Goal: Information Seeking & Learning: Compare options

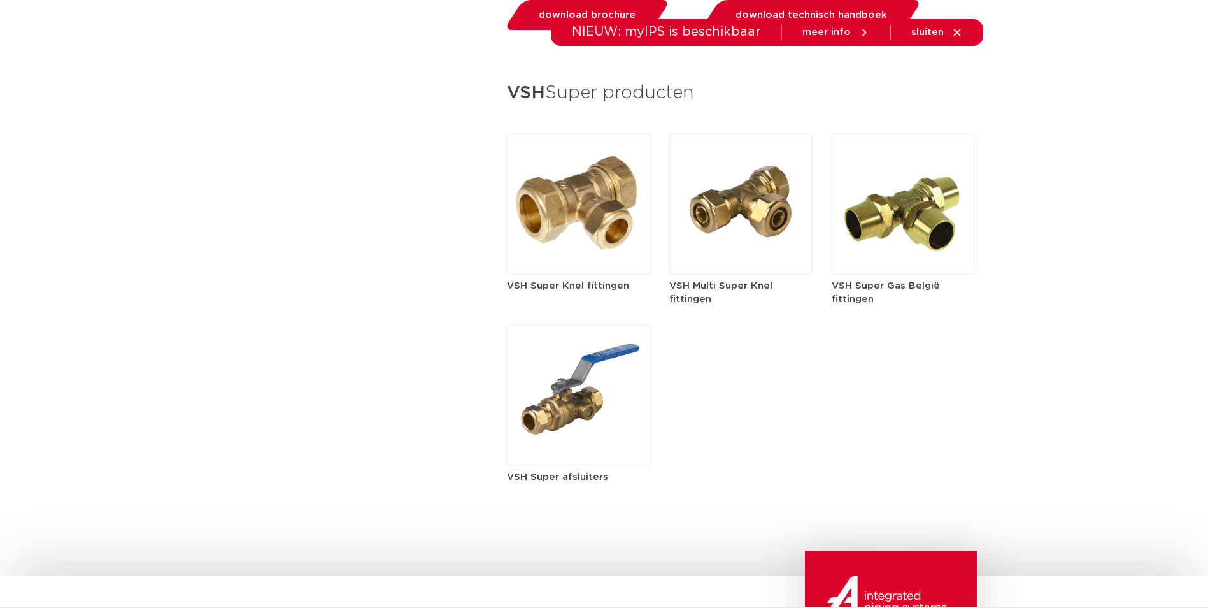
click at [599, 236] on img at bounding box center [578, 204] width 143 height 140
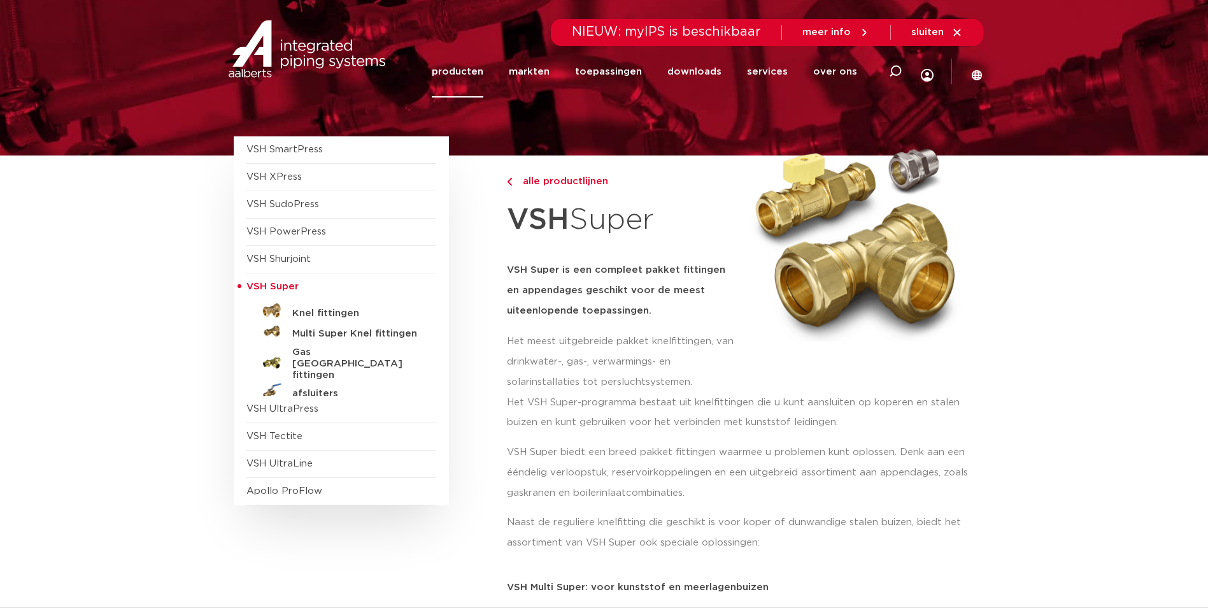
scroll to position [64, 0]
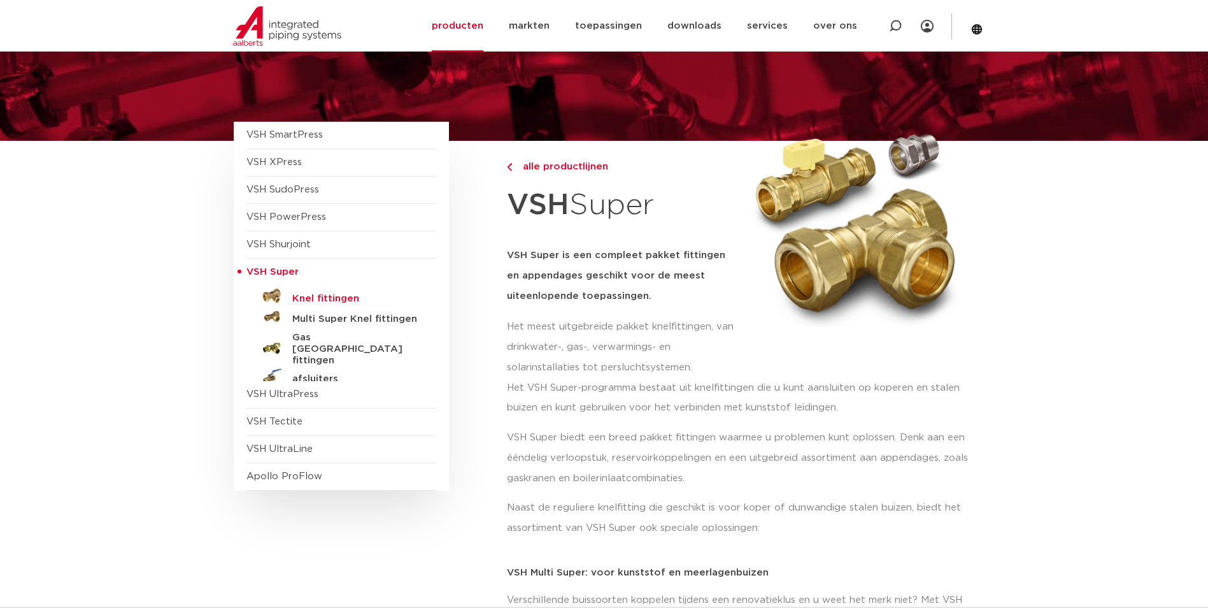
click at [347, 293] on h5 "Knel fittingen" at bounding box center [355, 298] width 126 height 11
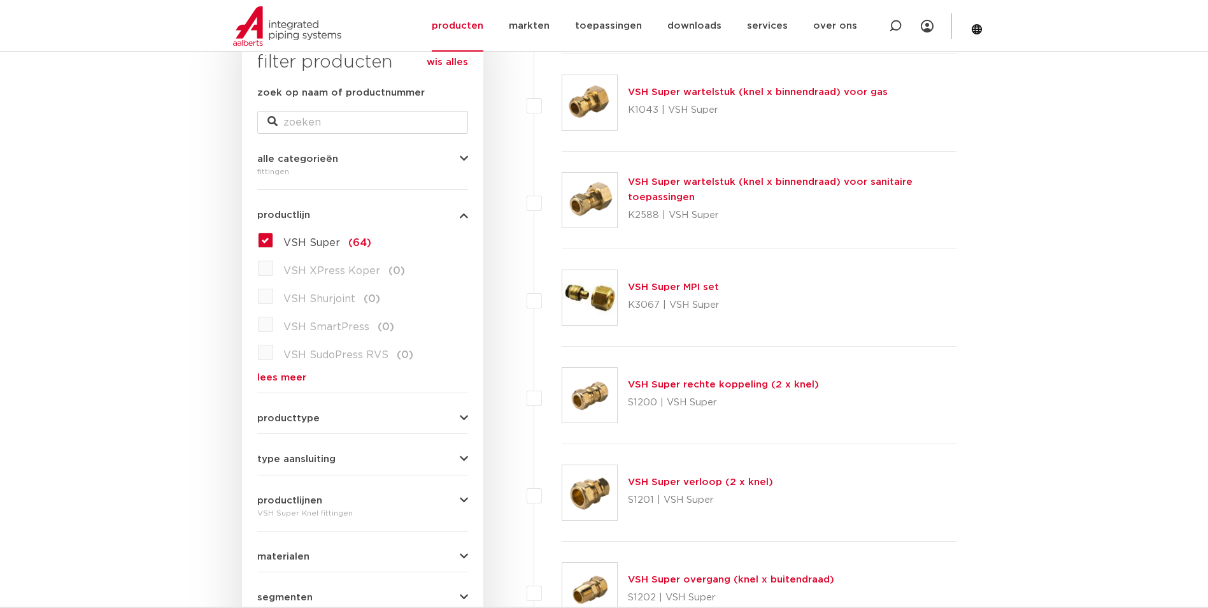
scroll to position [319, 0]
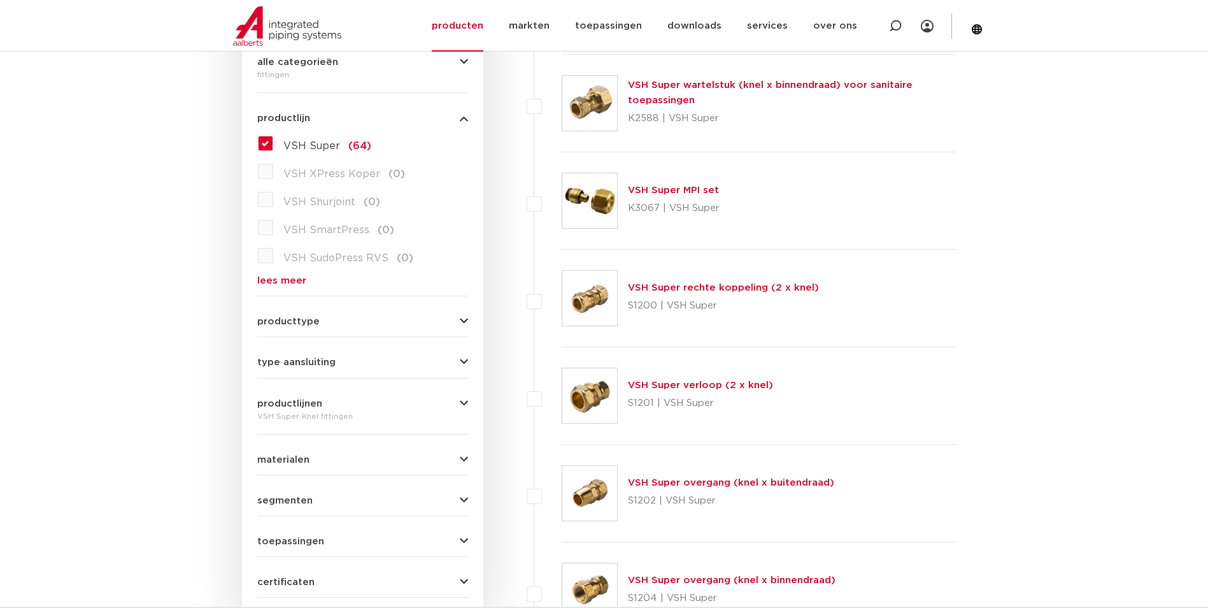
click at [562, 291] on label at bounding box center [562, 291] width 0 height 0
checkbox input "true"
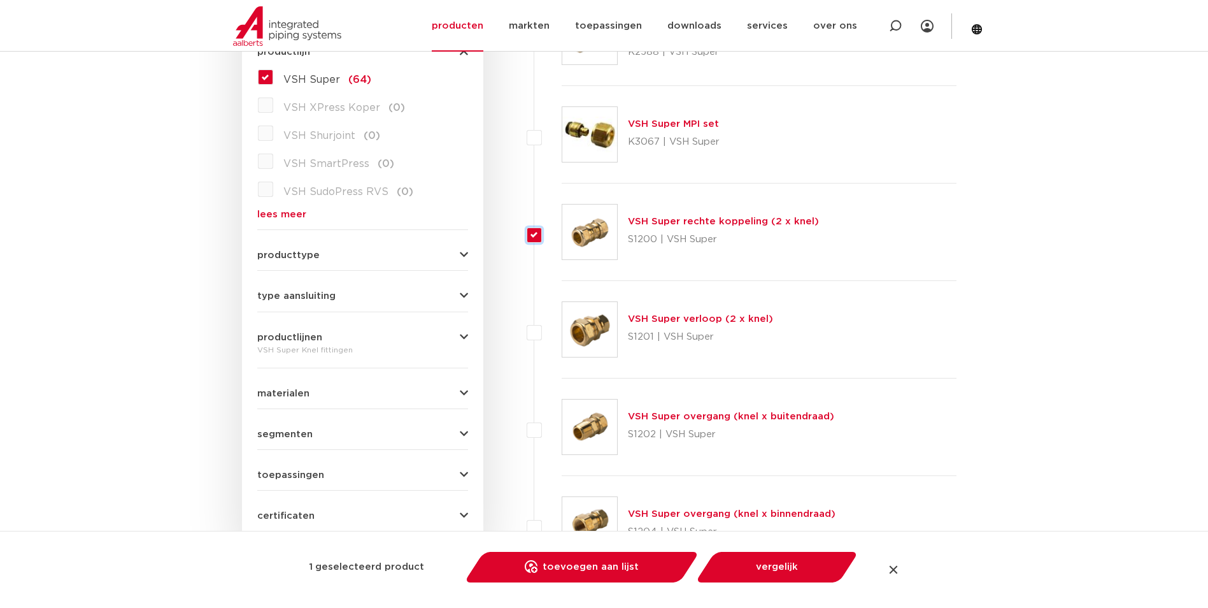
scroll to position [446, 0]
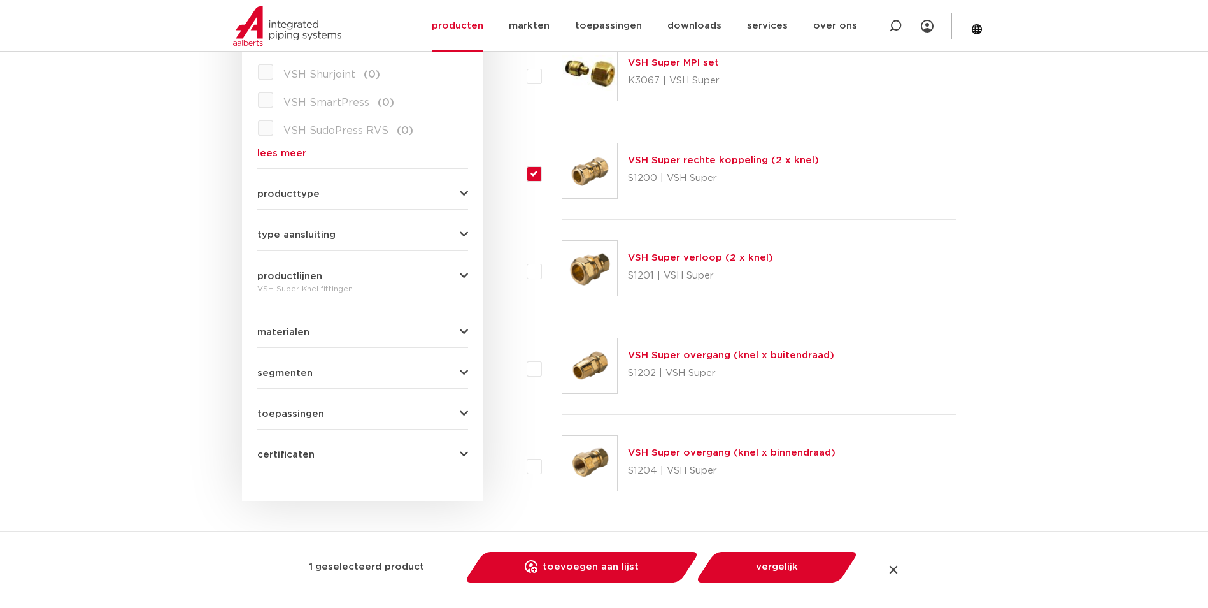
click at [562, 261] on label at bounding box center [562, 261] width 0 height 0
checkbox input "true"
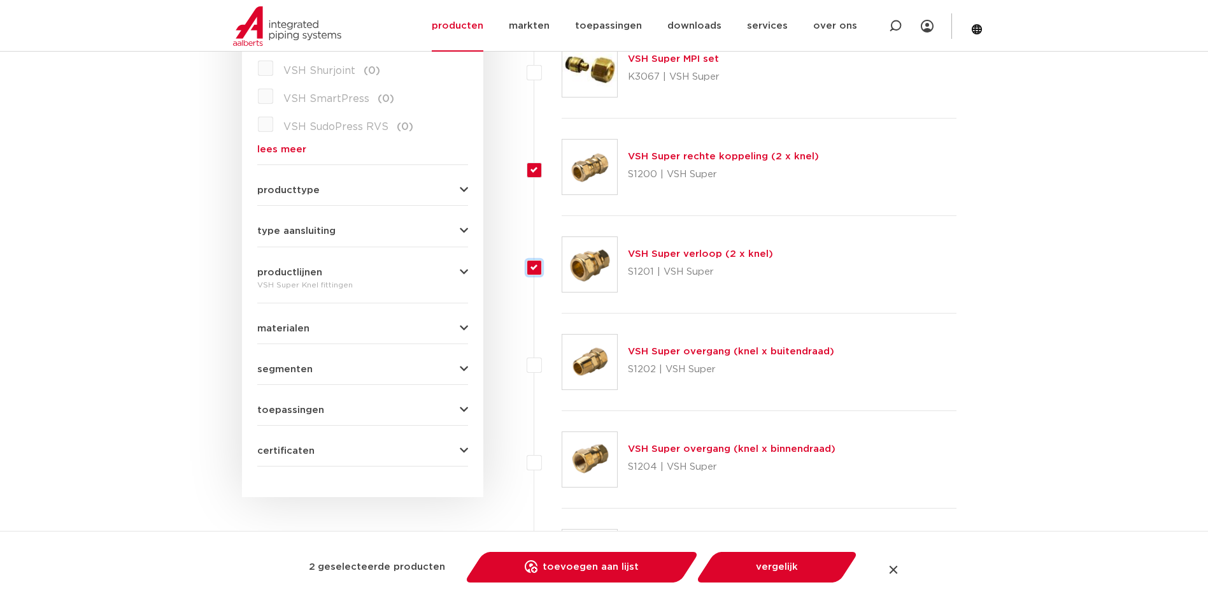
scroll to position [573, 0]
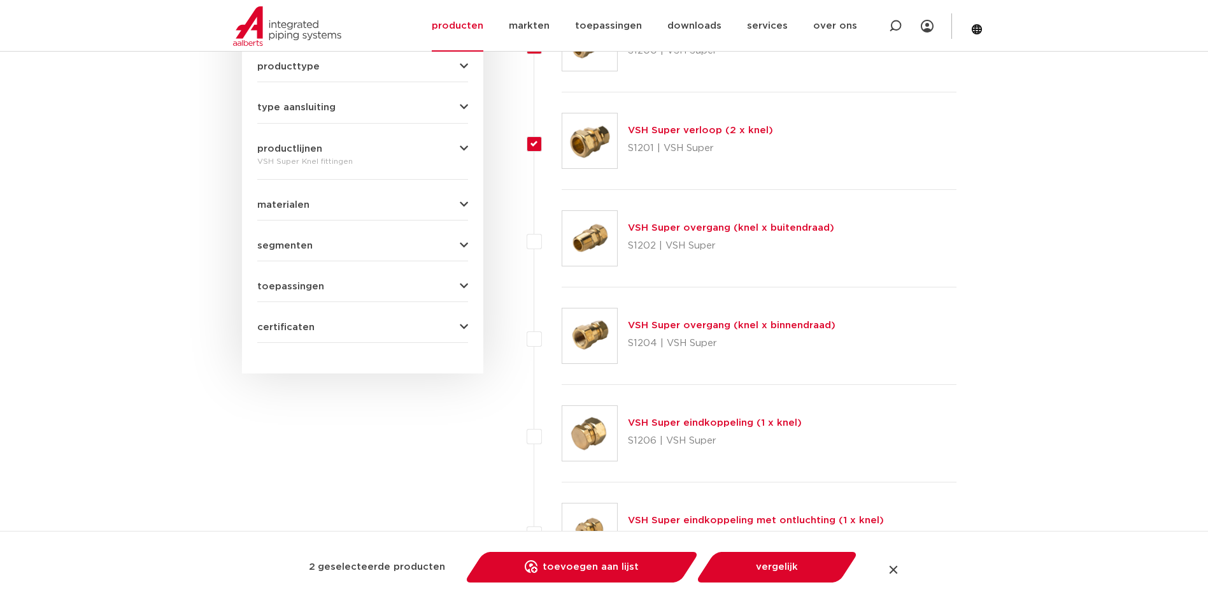
click at [562, 231] on label at bounding box center [562, 231] width 0 height 0
checkbox input "true"
click at [562, 329] on label at bounding box center [562, 329] width 0 height 0
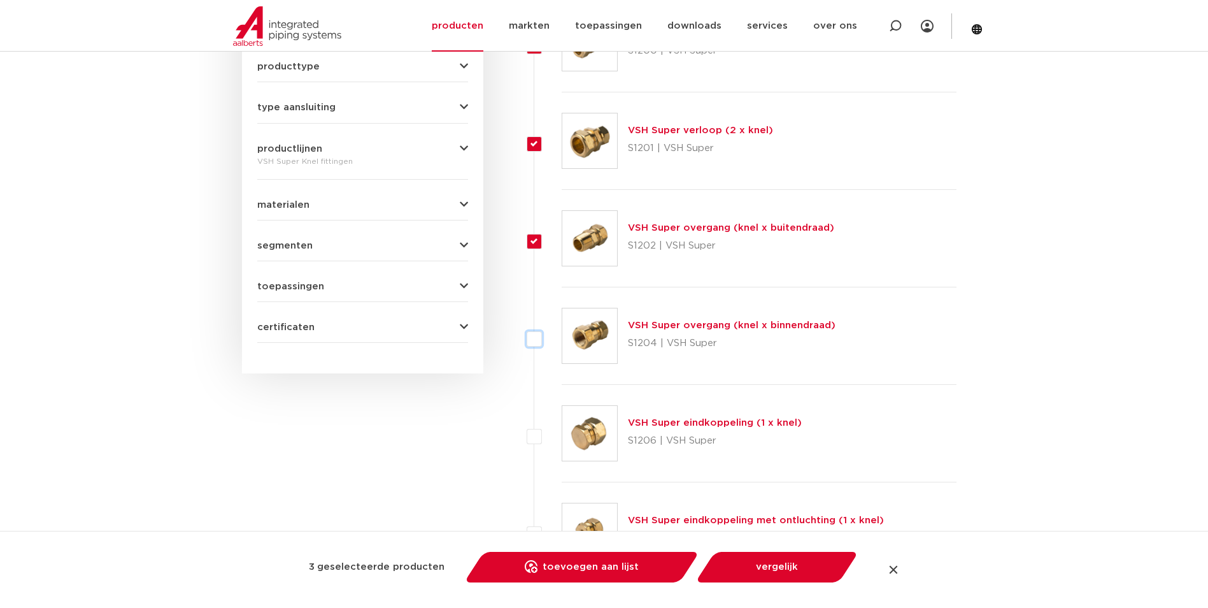
checkbox input "true"
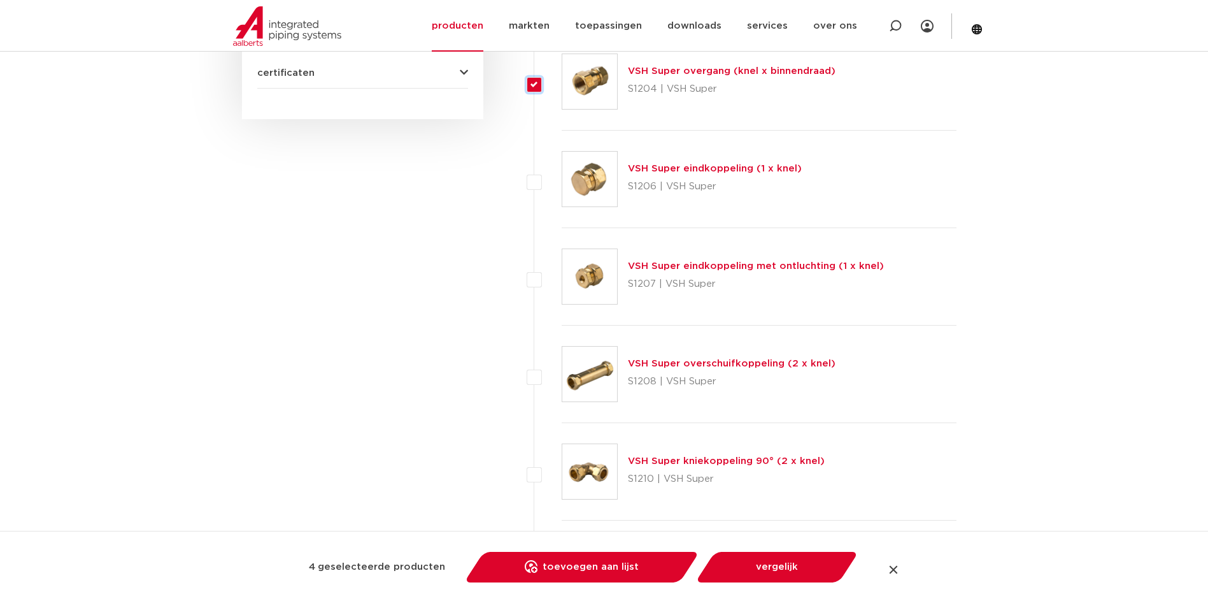
scroll to position [828, 0]
click at [562, 171] on label at bounding box center [562, 171] width 0 height 0
checkbox input "true"
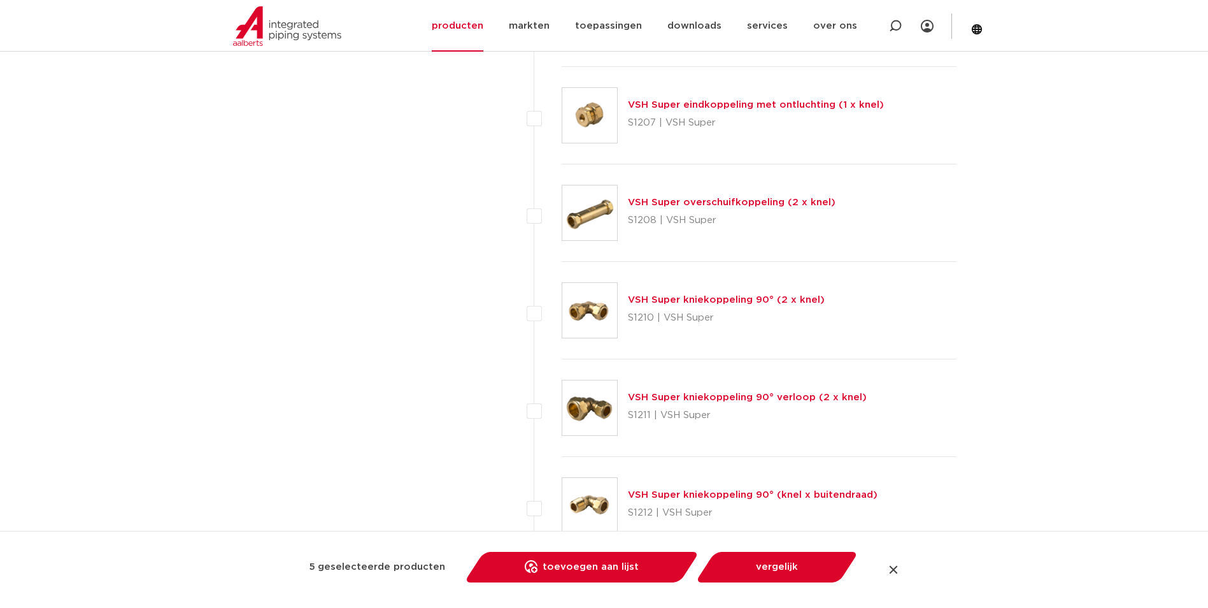
scroll to position [1019, 0]
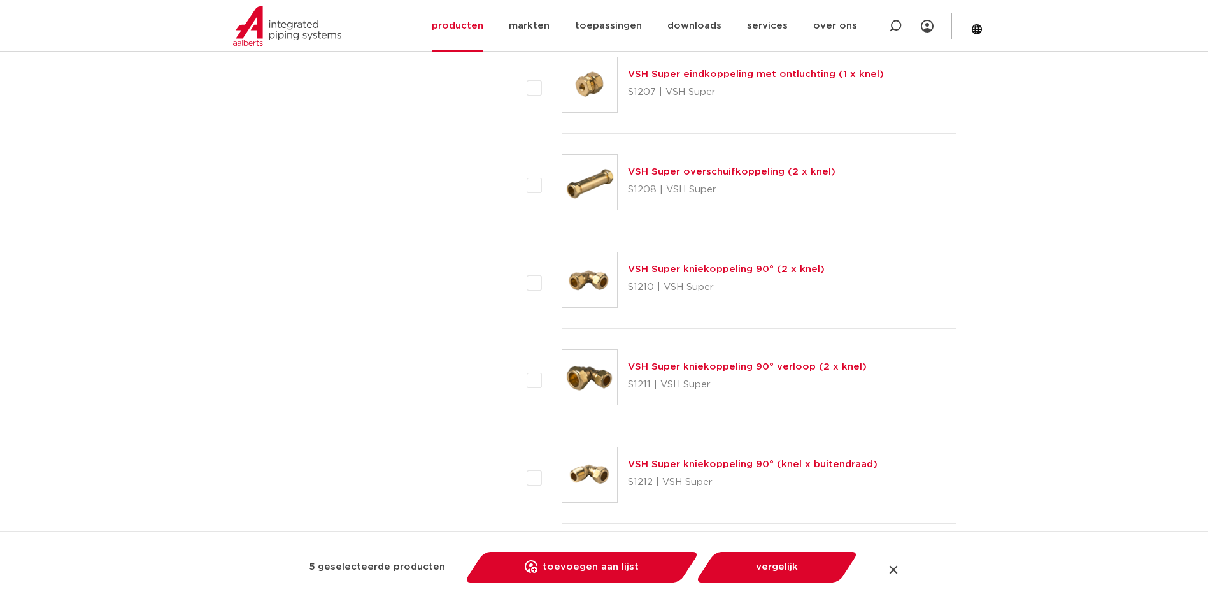
click at [537, 290] on li "VSH Super kniekoppeling 90° (2 x knel) S1210 | VSH Super" at bounding box center [746, 279] width 424 height 97
click at [562, 273] on label at bounding box center [562, 273] width 0 height 0
checkbox input "true"
click at [562, 370] on label at bounding box center [562, 370] width 0 height 0
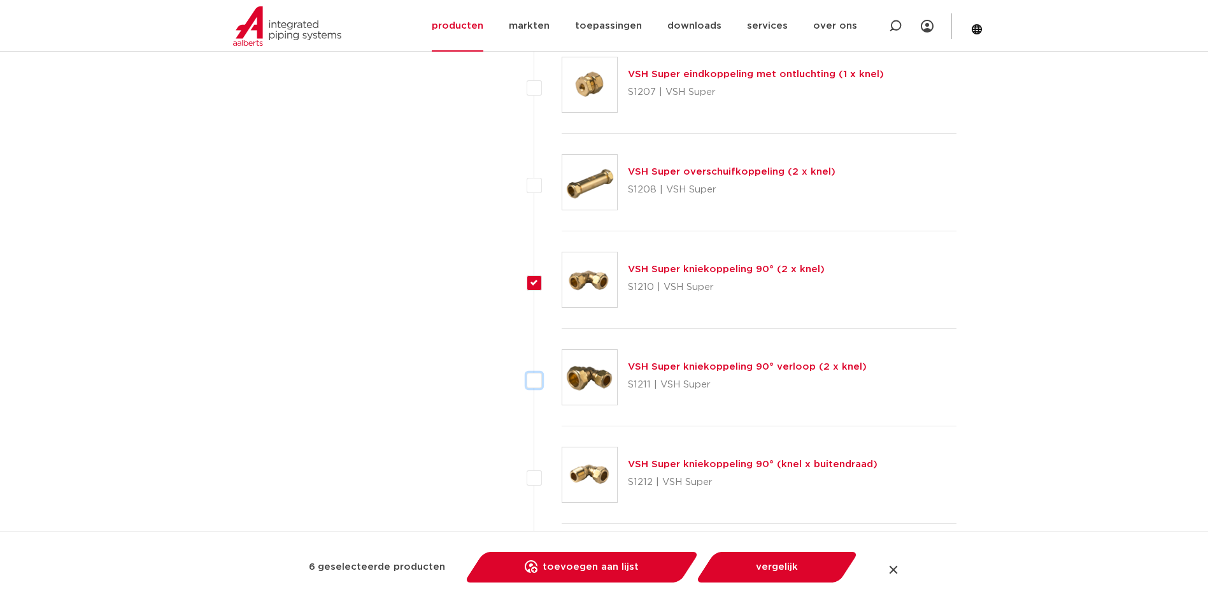
checkbox input "true"
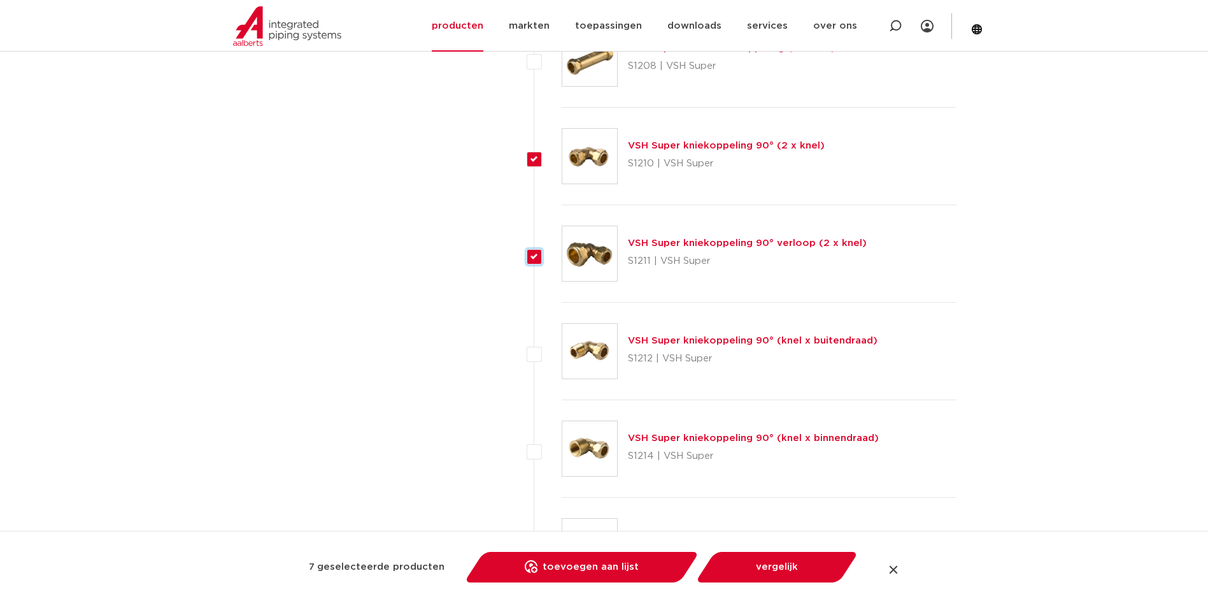
scroll to position [1147, 0]
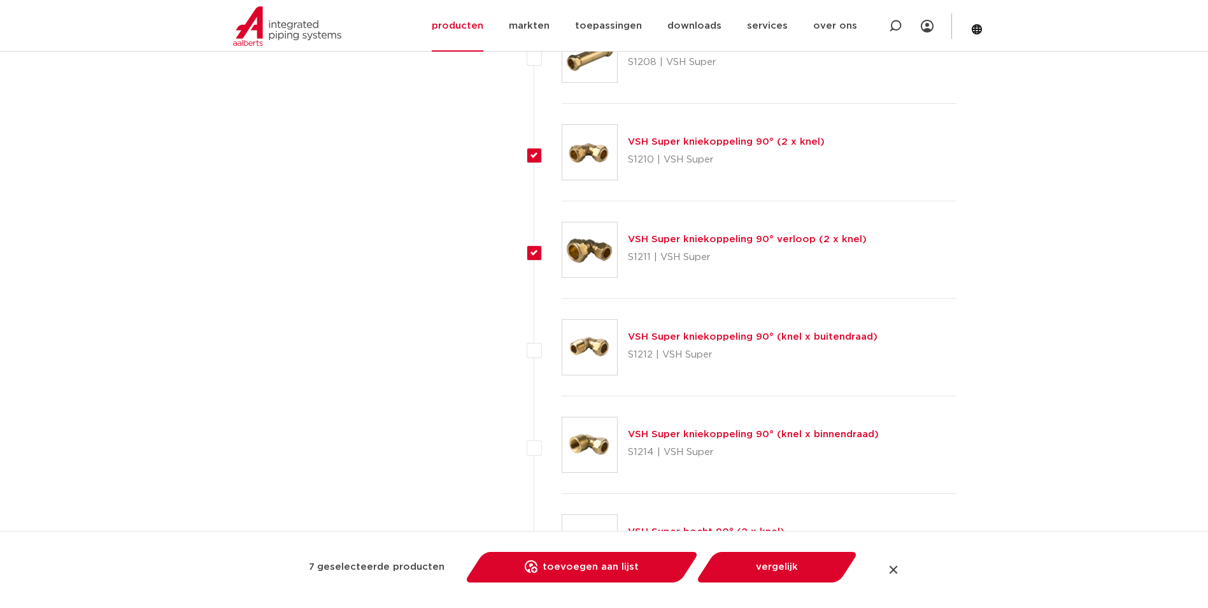
click at [562, 340] on label at bounding box center [562, 340] width 0 height 0
checkbox input "true"
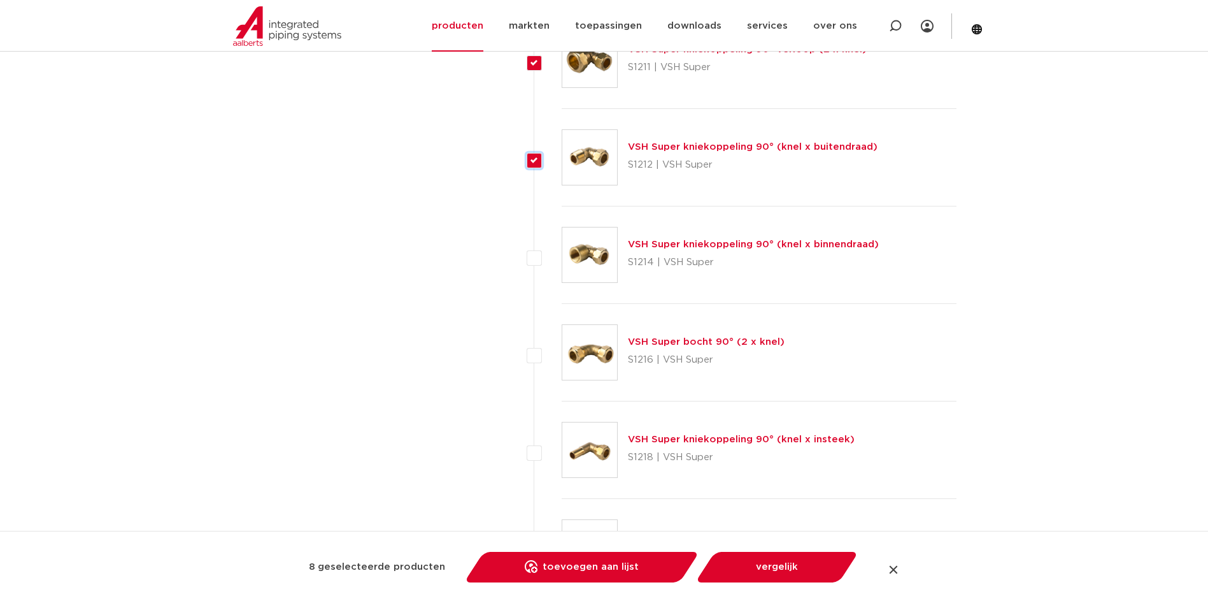
scroll to position [1338, 0]
click at [562, 247] on label at bounding box center [562, 247] width 0 height 0
checkbox input "true"
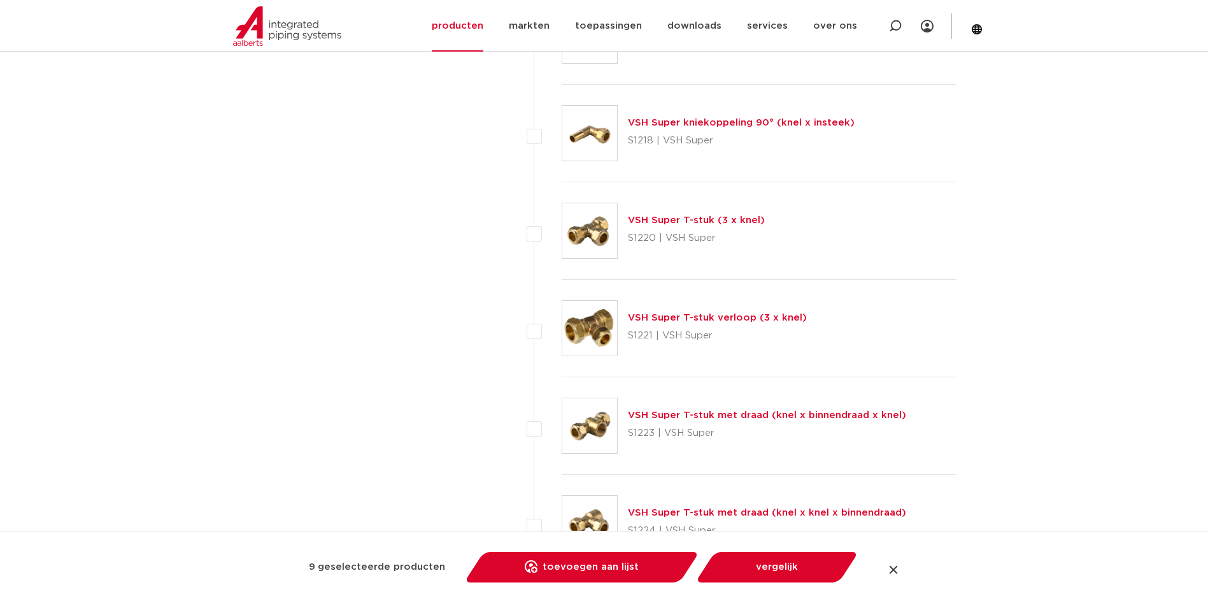
scroll to position [1656, 0]
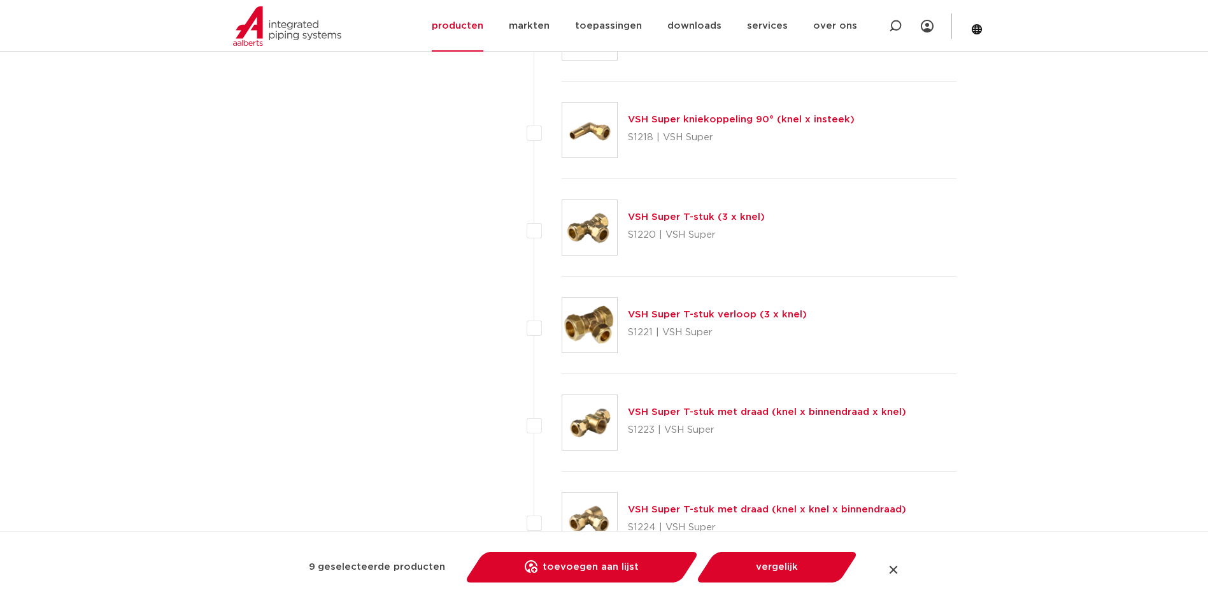
click at [562, 220] on label at bounding box center [562, 220] width 0 height 0
checkbox input "true"
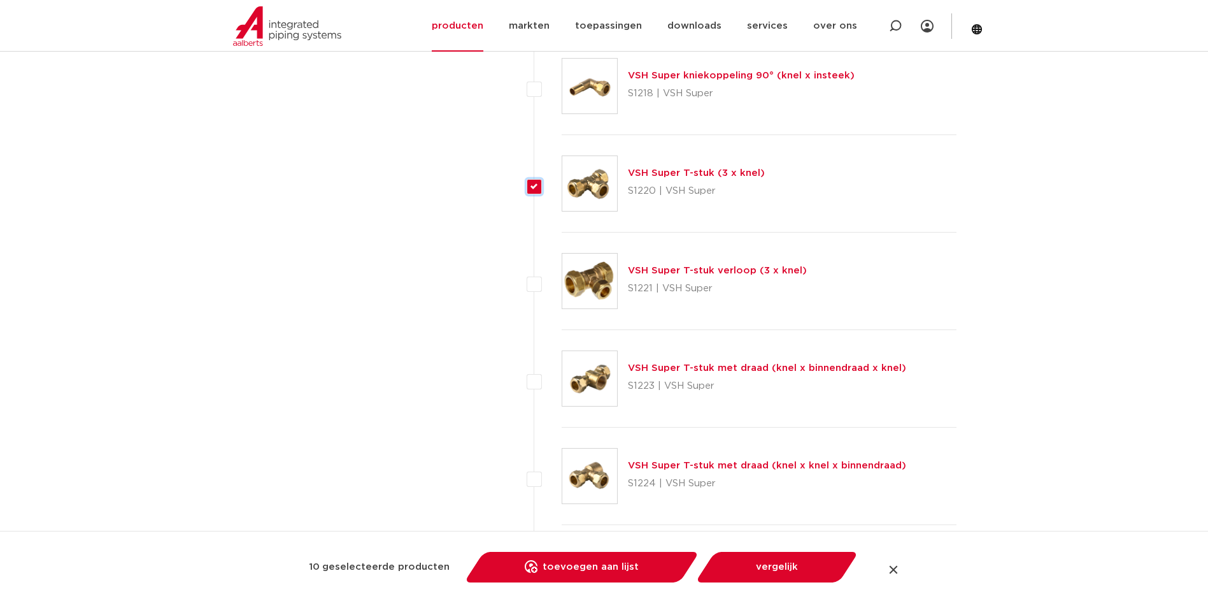
scroll to position [1784, 0]
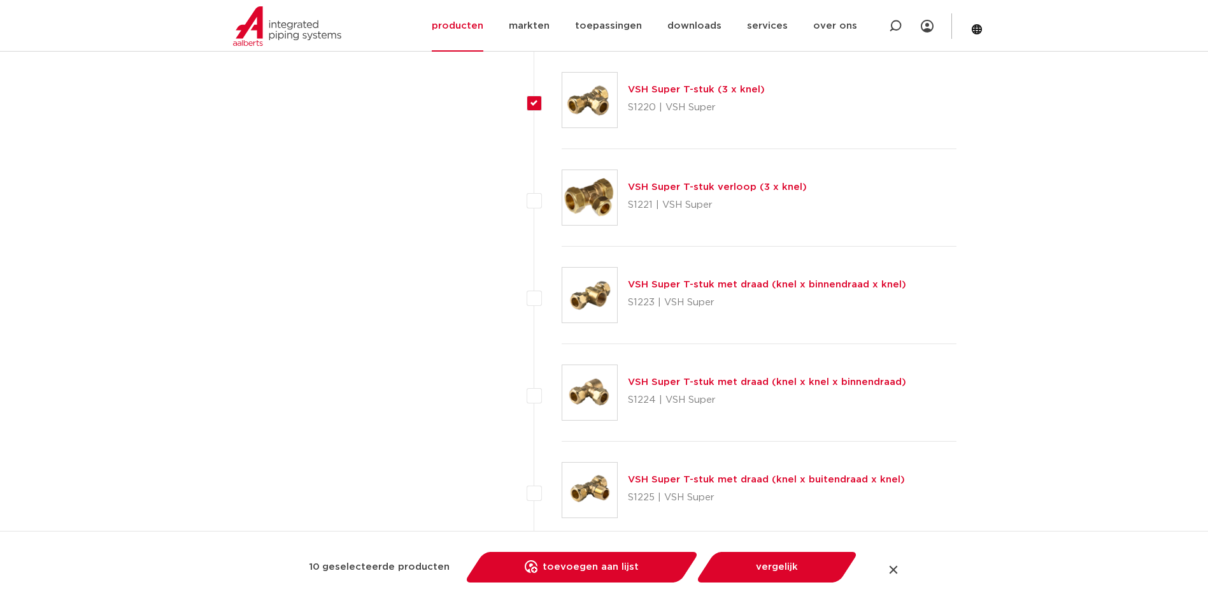
click at [562, 190] on label at bounding box center [562, 190] width 0 height 0
checkbox input "true"
click at [562, 288] on label at bounding box center [562, 288] width 0 height 0
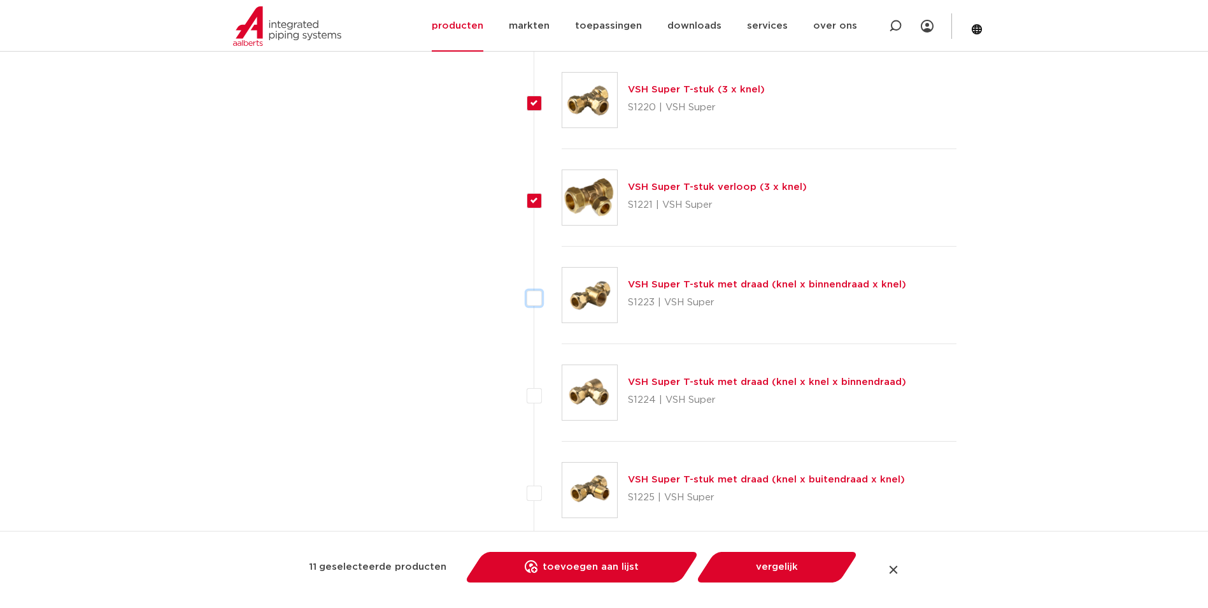
checkbox input "true"
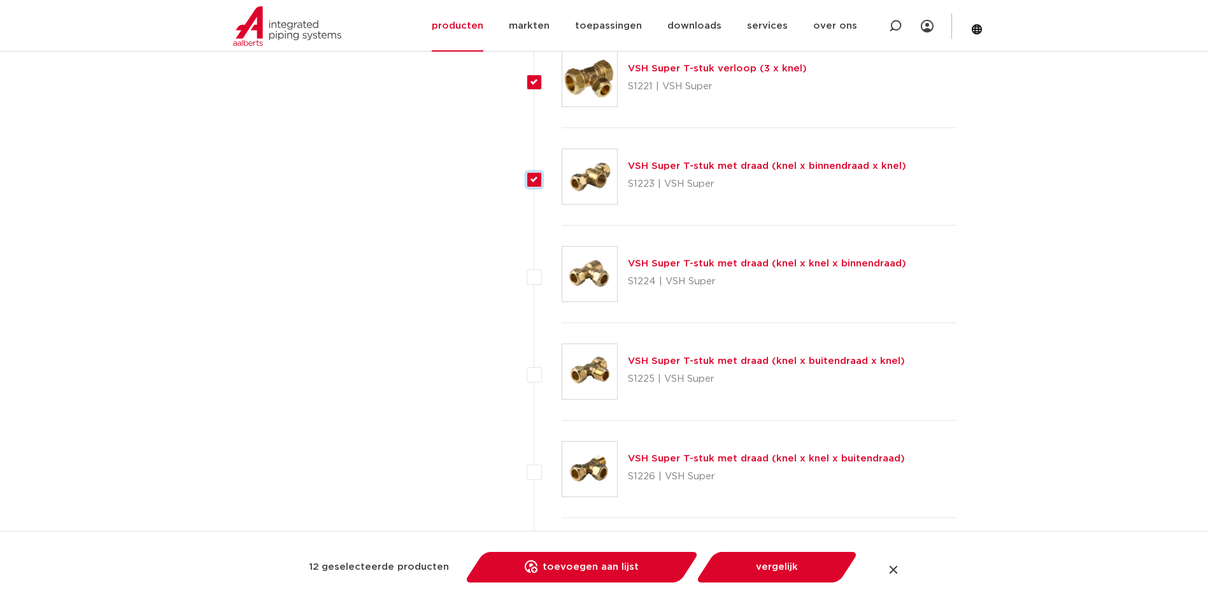
scroll to position [1911, 0]
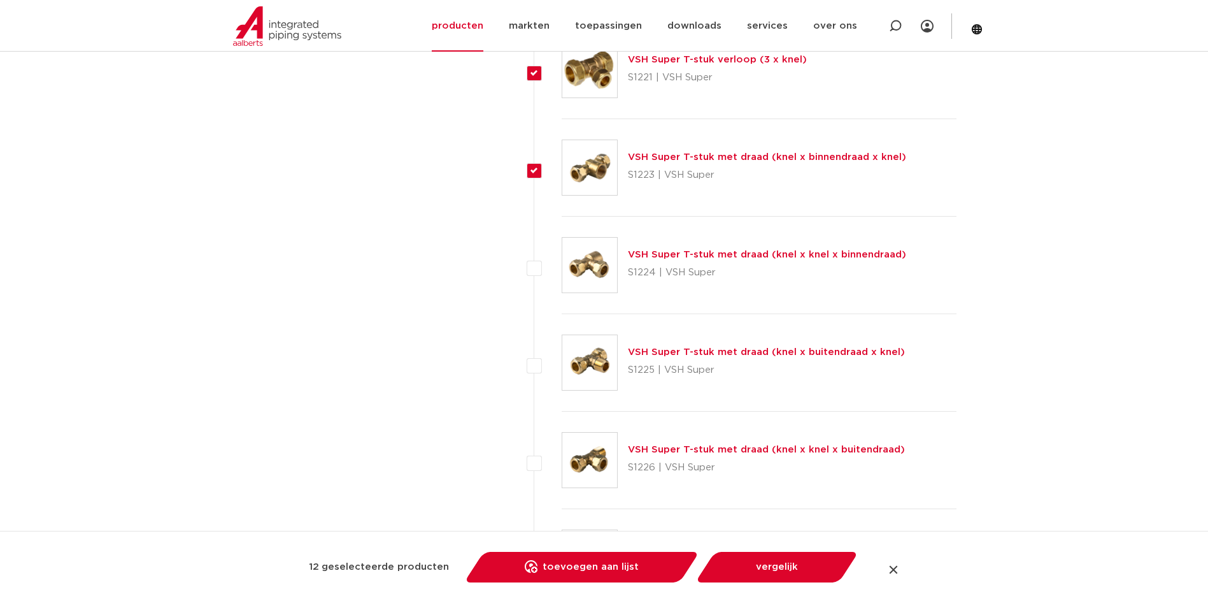
click at [538, 259] on li "VSH Super T-stuk met draad (knel x knel x binnendraad) S1224 | VSH Super" at bounding box center [746, 265] width 424 height 97
click at [562, 258] on label at bounding box center [562, 258] width 0 height 0
checkbox input "true"
click at [562, 355] on label at bounding box center [562, 355] width 0 height 0
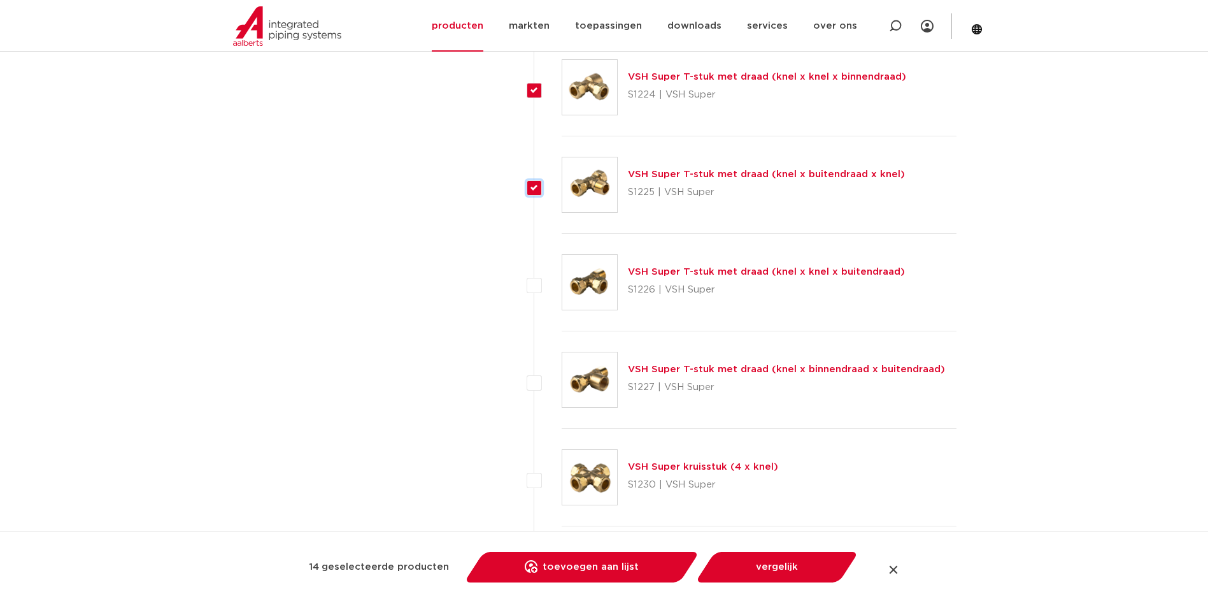
scroll to position [2102, 0]
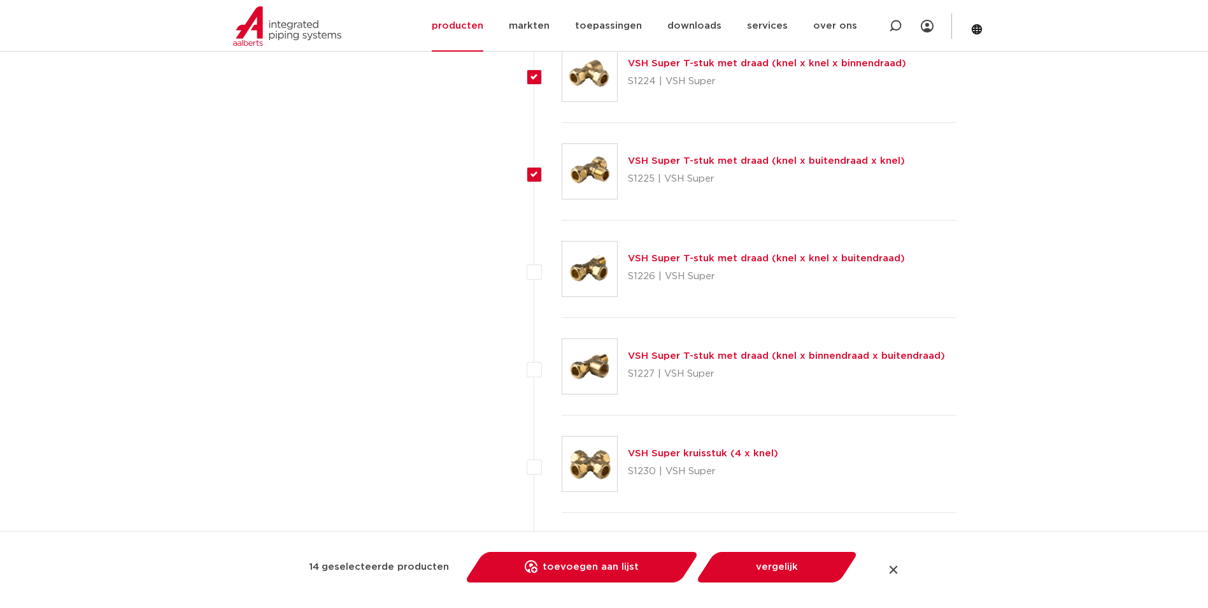
click at [562, 164] on label at bounding box center [562, 164] width 0 height 0
checkbox input "false"
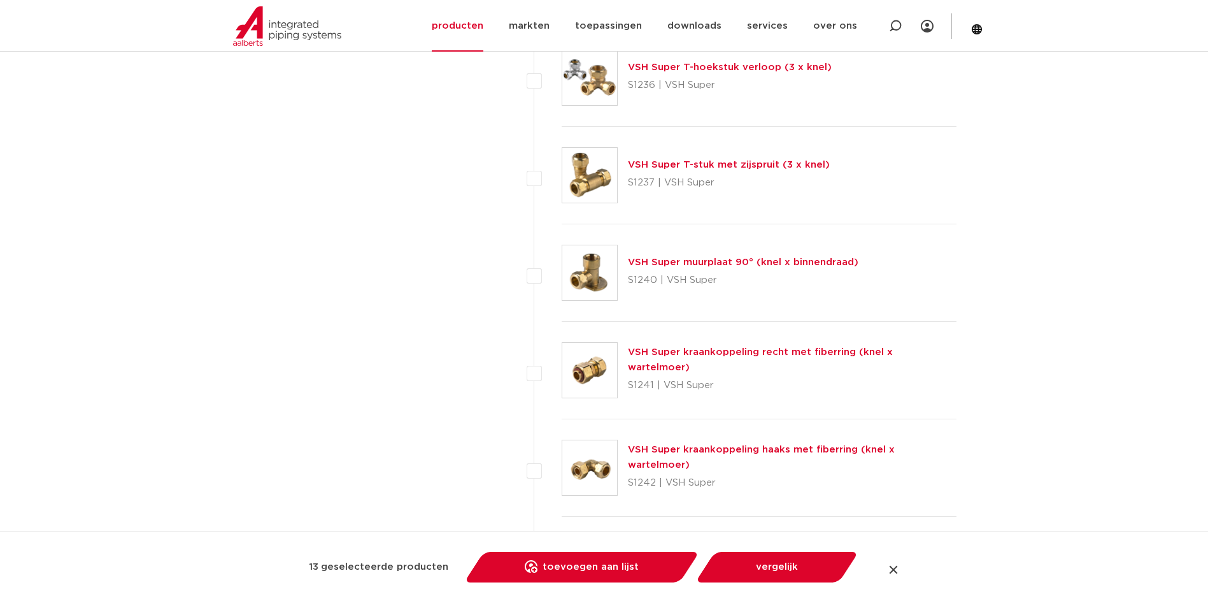
scroll to position [2803, 0]
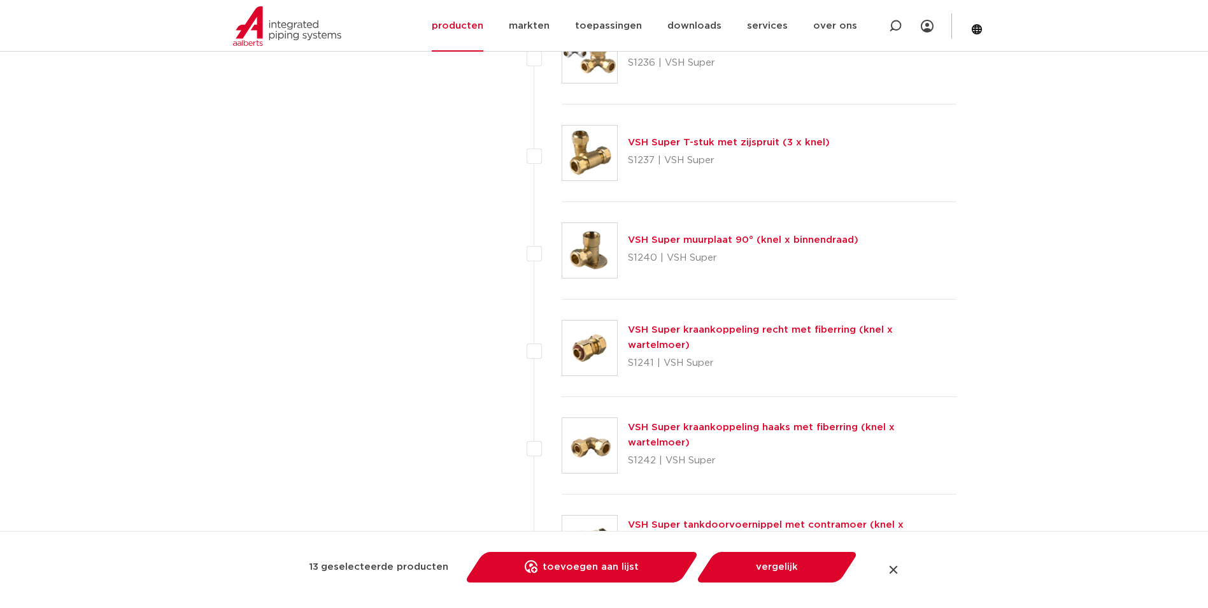
click at [562, 243] on label at bounding box center [562, 243] width 0 height 0
checkbox input "true"
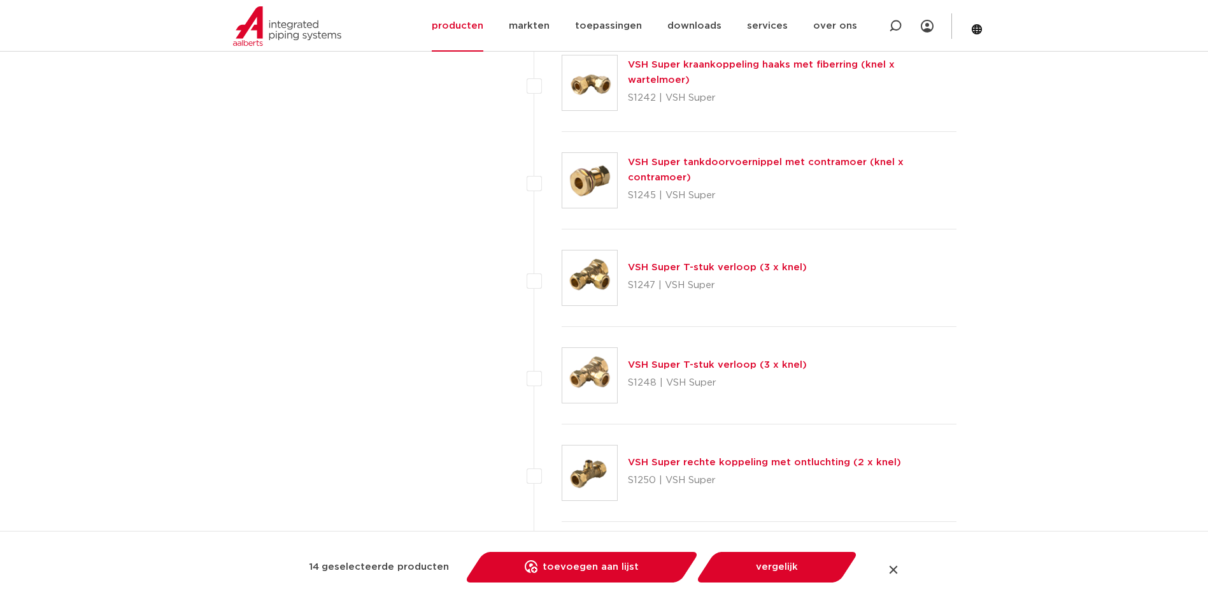
scroll to position [3185, 0]
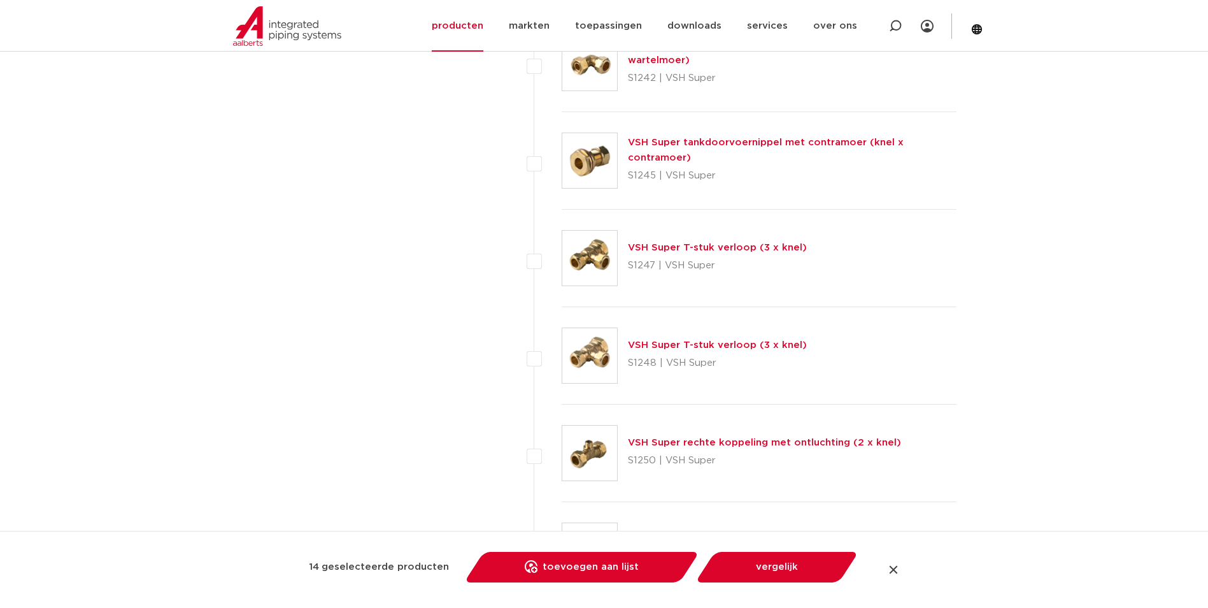
click at [545, 260] on li "VSH Super T-stuk verloop (3 x knel) S1247 | VSH Super" at bounding box center [746, 258] width 424 height 97
click at [562, 251] on label at bounding box center [562, 251] width 0 height 0
checkbox input "true"
click at [529, 367] on div "filters select all 64 resultaten VSH Super wartelstuk (knel x binnendraad) voor…" at bounding box center [725, 33] width 464 height 5944
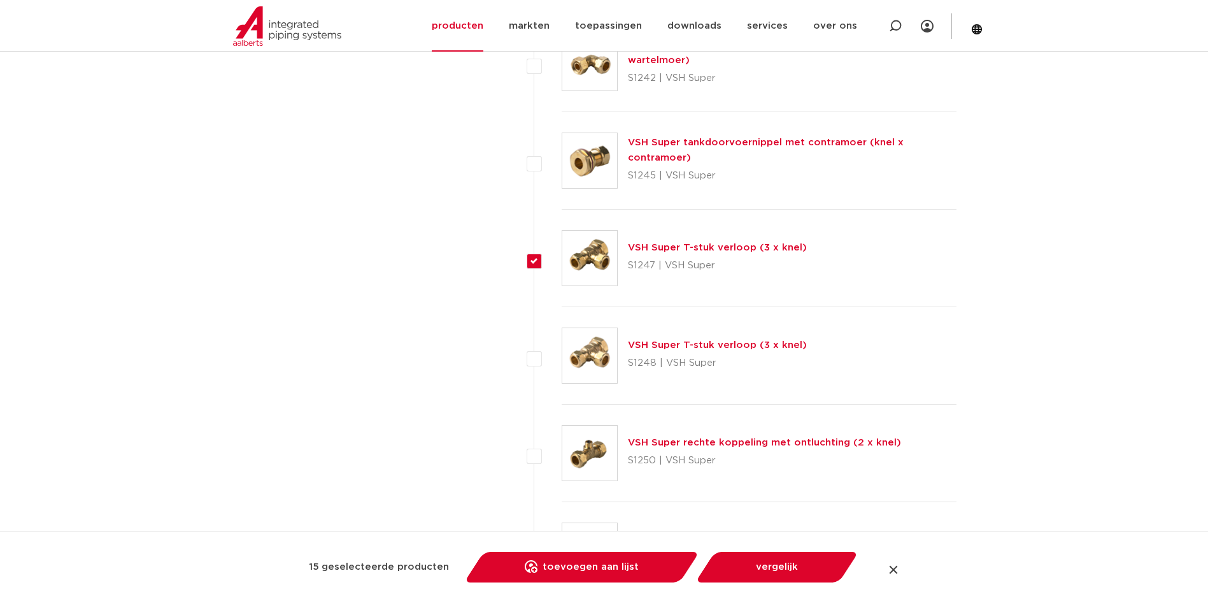
click at [562, 348] on label at bounding box center [562, 348] width 0 height 0
checkbox input "true"
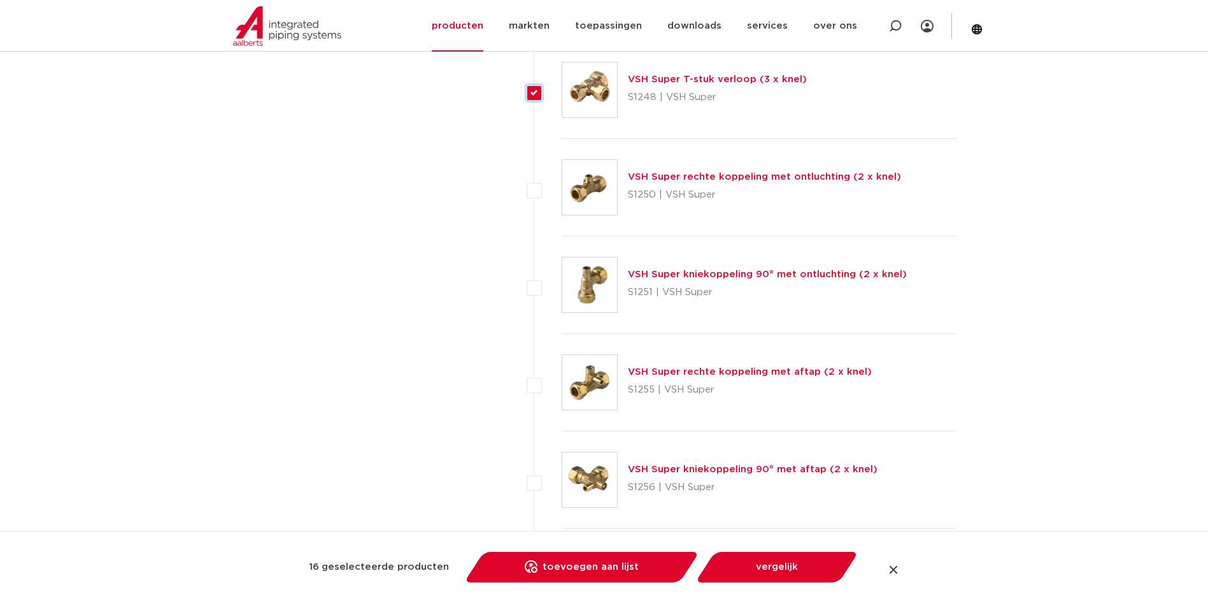
scroll to position [3567, 0]
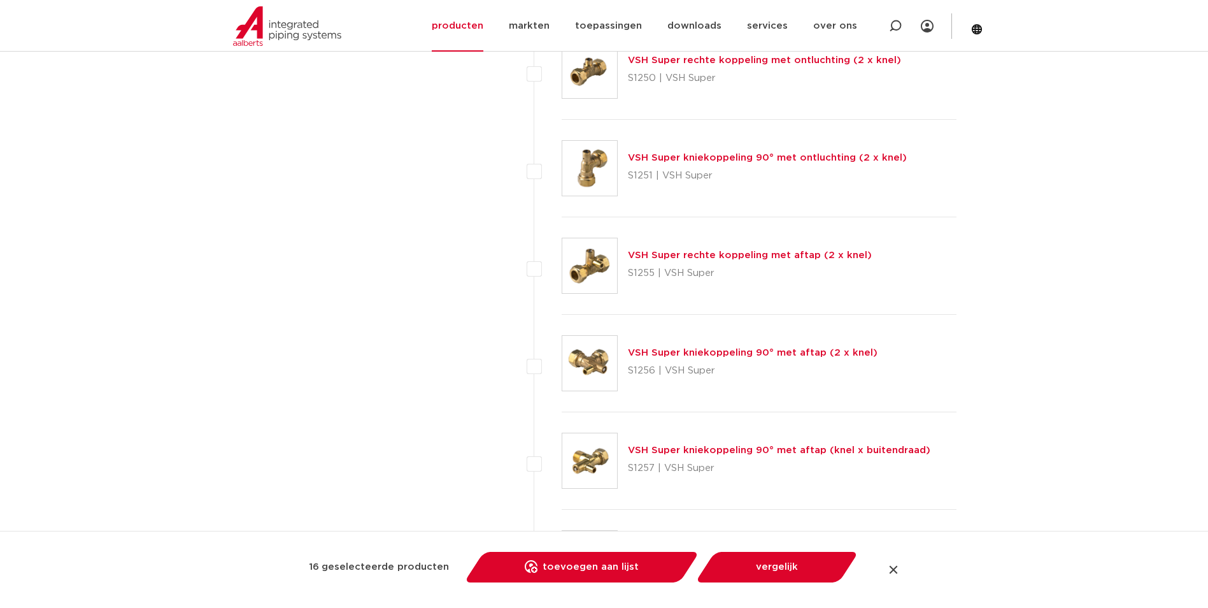
click at [562, 161] on label at bounding box center [562, 161] width 0 height 0
checkbox input "true"
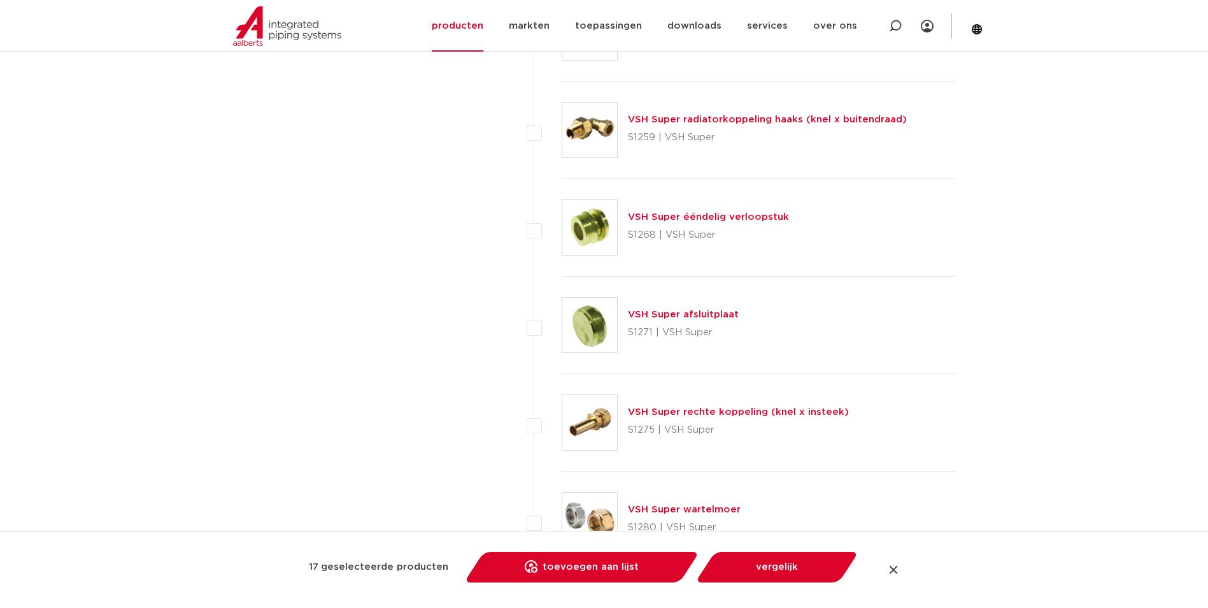
scroll to position [4013, 0]
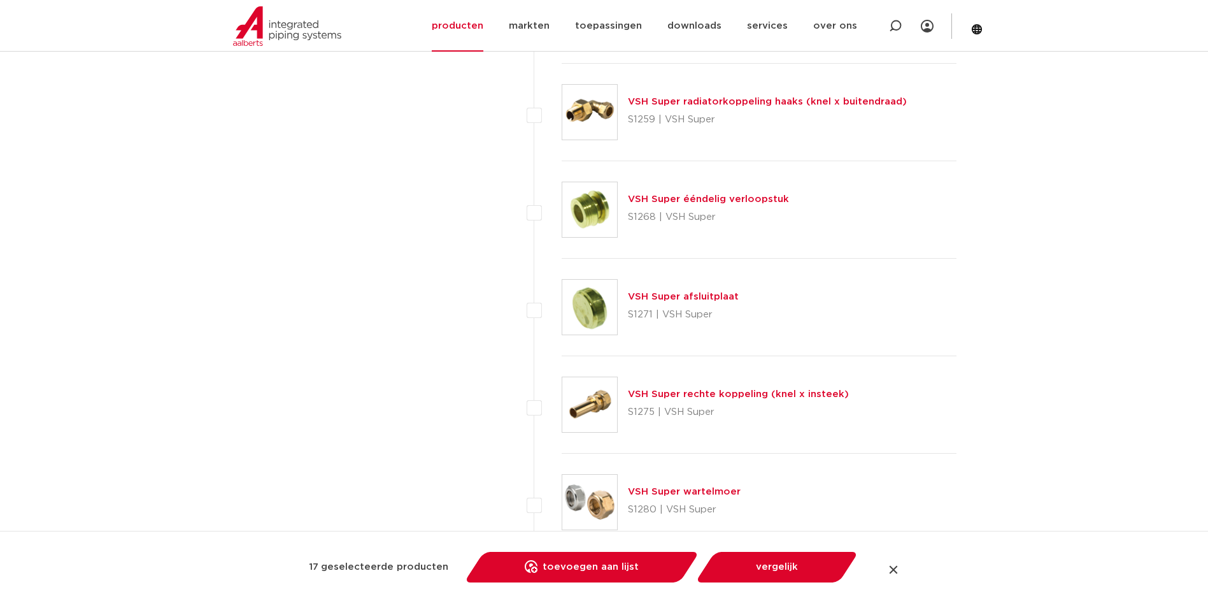
click at [562, 203] on label at bounding box center [562, 203] width 0 height 0
checkbox input "true"
click at [562, 300] on label at bounding box center [562, 300] width 0 height 0
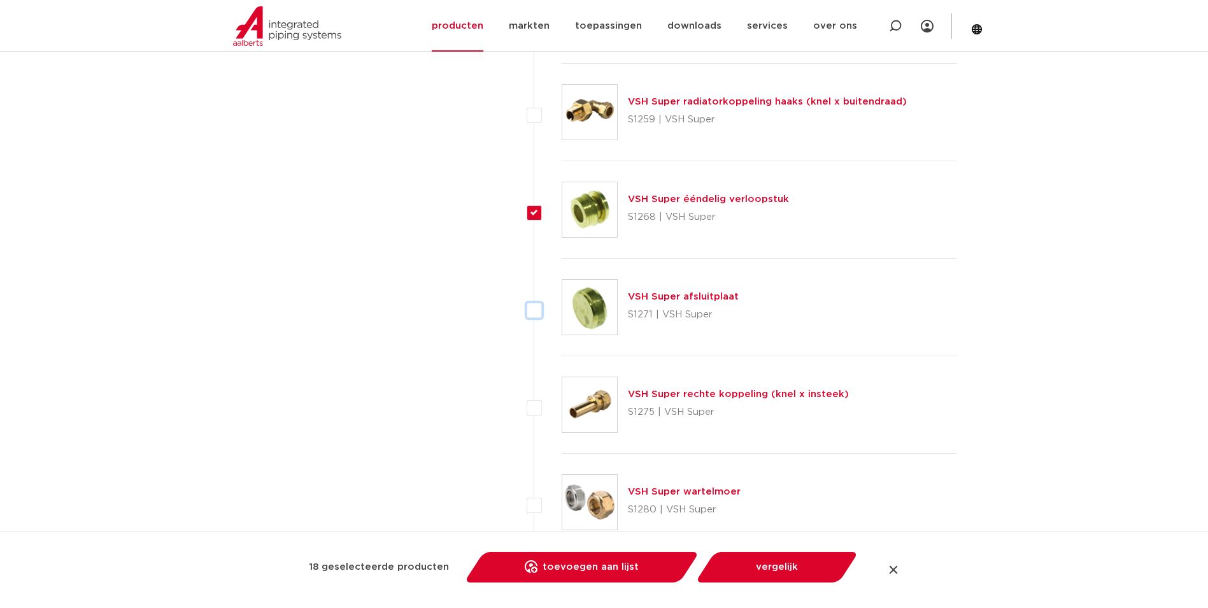
checkbox input "true"
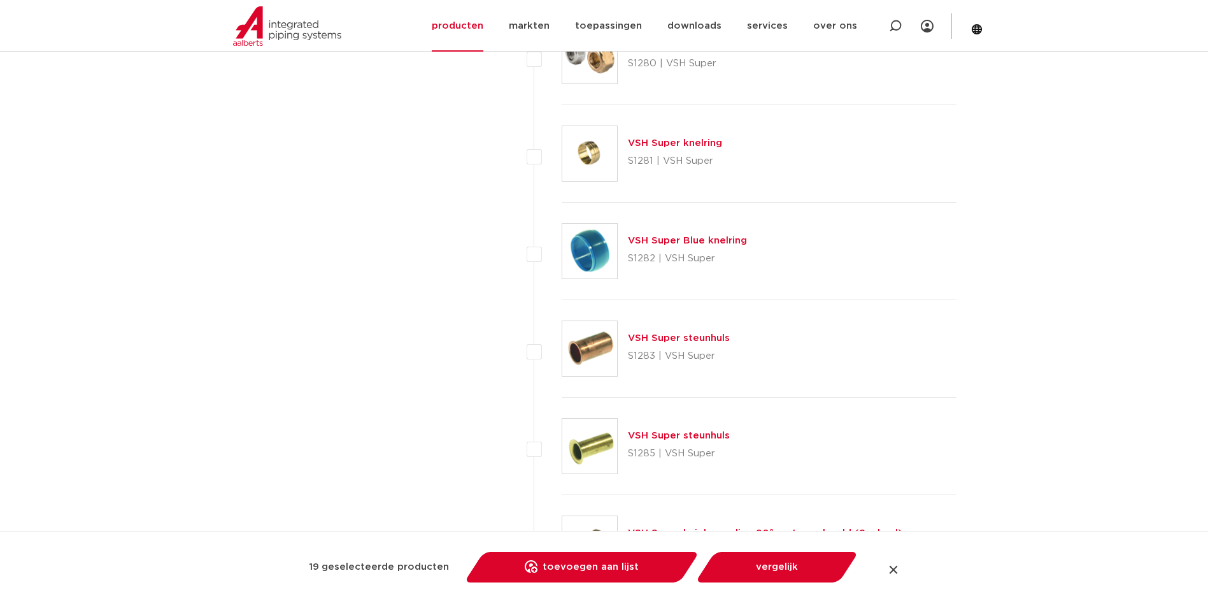
scroll to position [4523, 0]
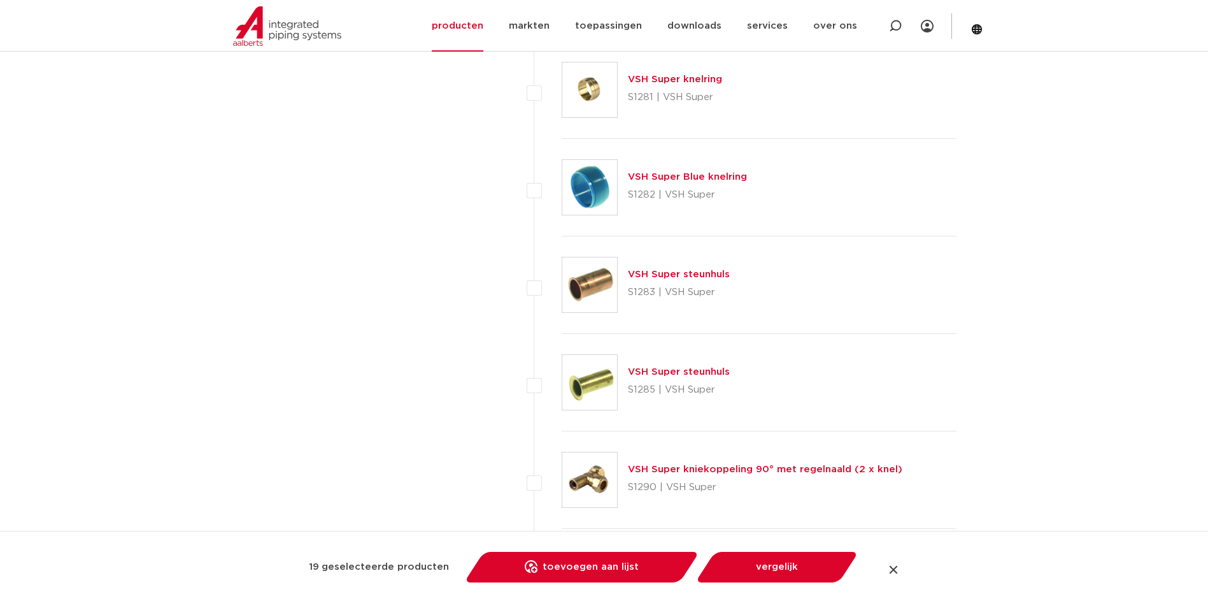
click at [562, 278] on label at bounding box center [562, 278] width 0 height 0
checkbox input "true"
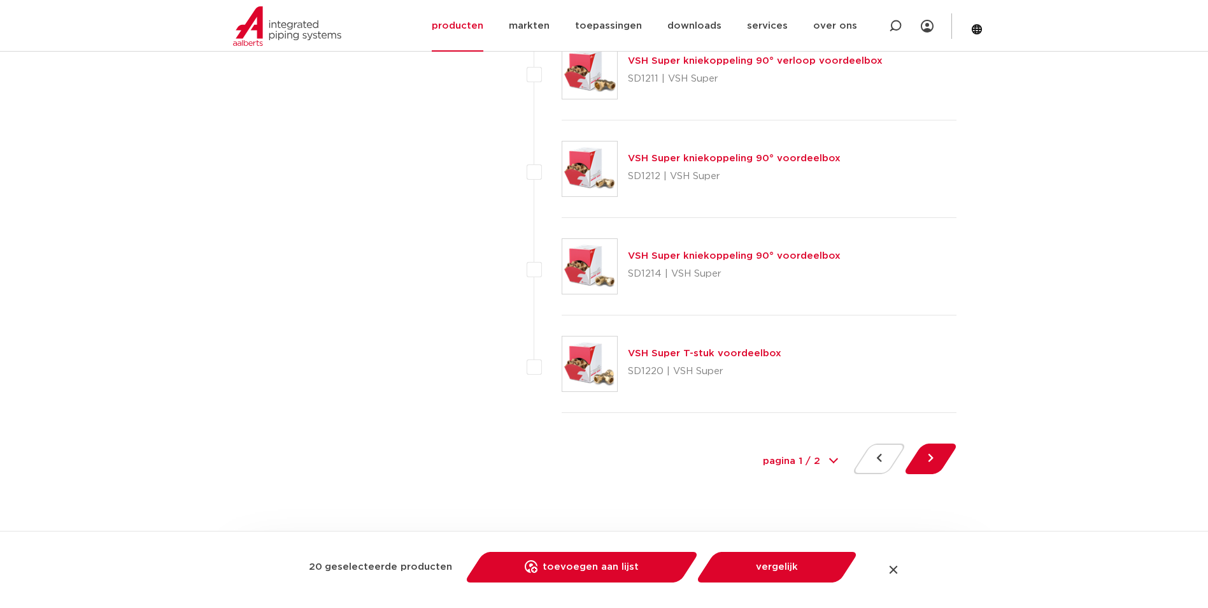
scroll to position [5733, 0]
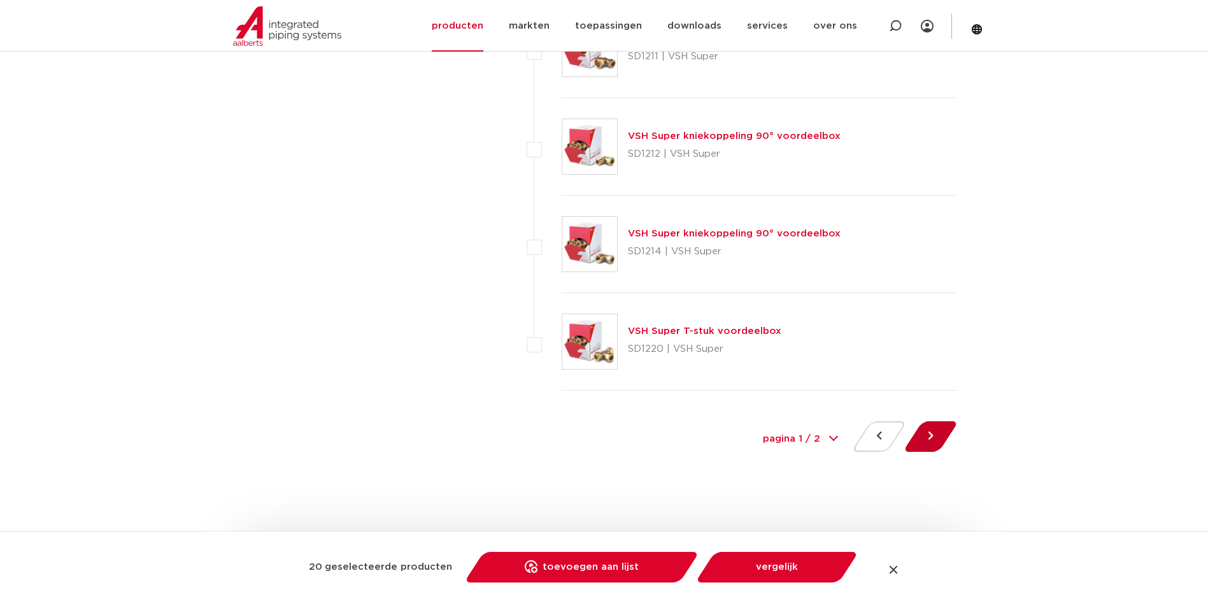
click at [930, 426] on button at bounding box center [931, 436] width 36 height 31
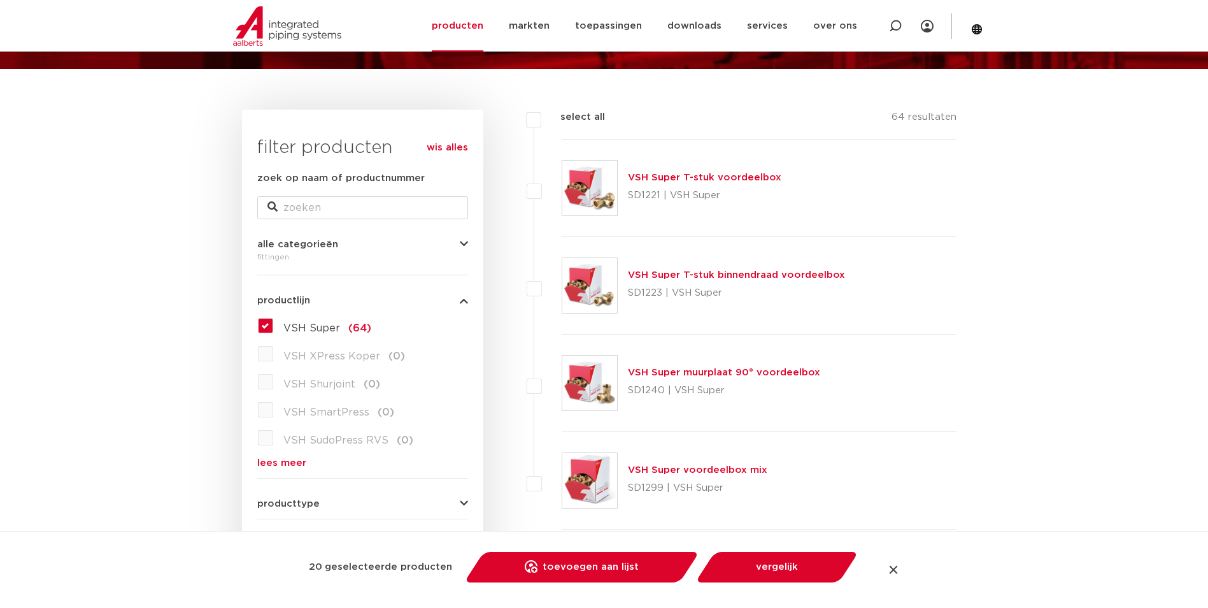
scroll to position [255, 0]
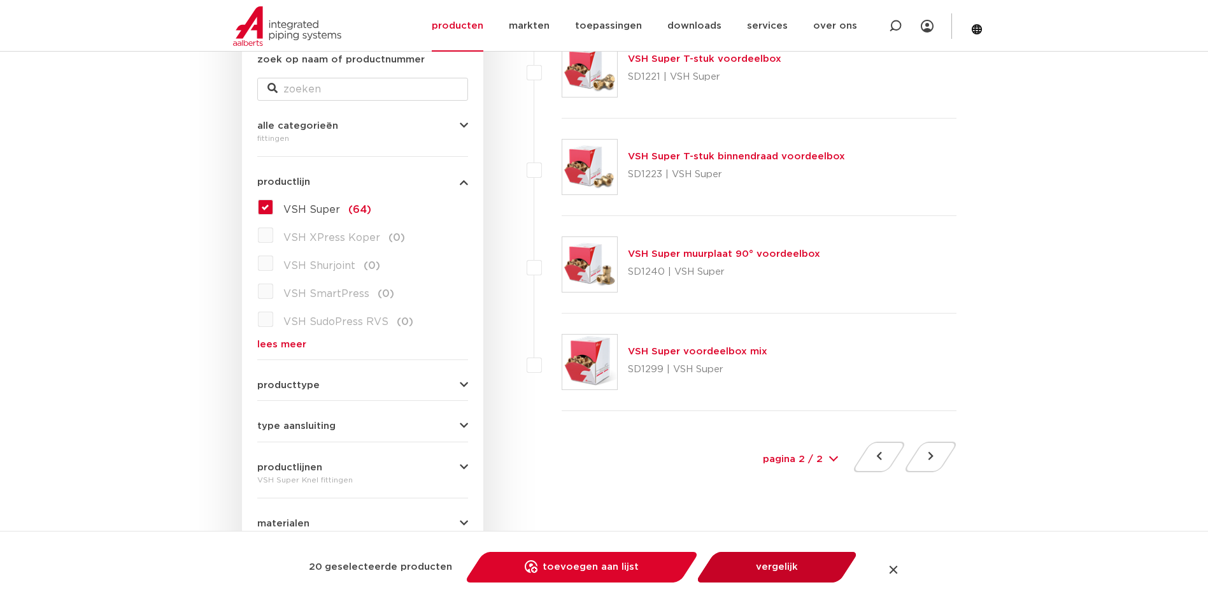
click at [780, 577] on link "vergelijk" at bounding box center [777, 567] width 144 height 31
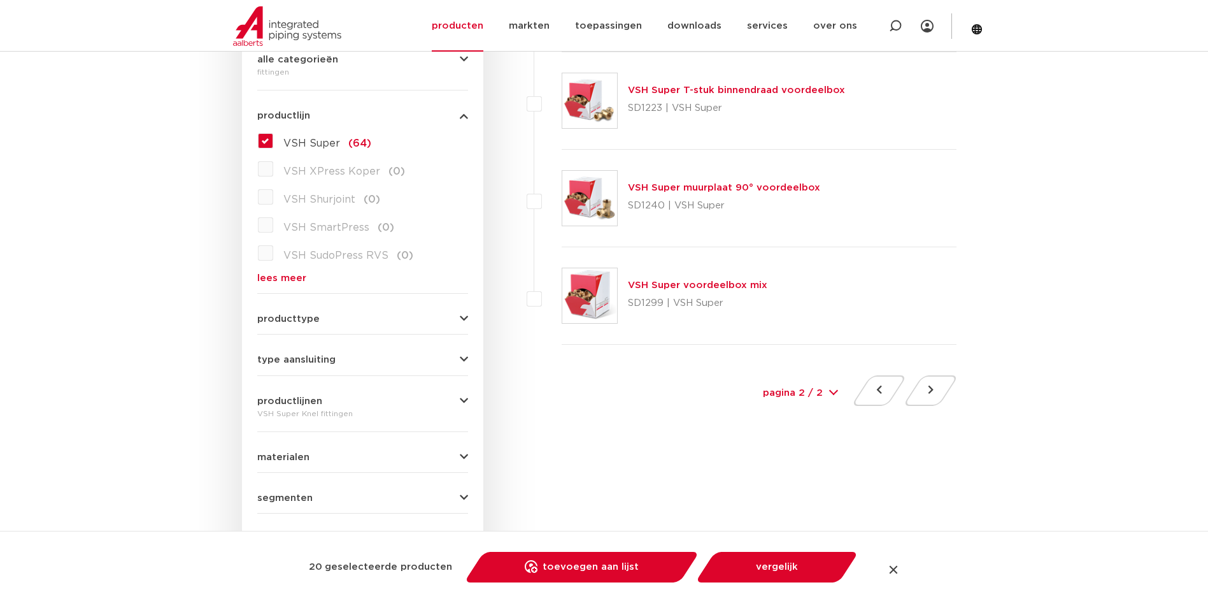
scroll to position [254, 0]
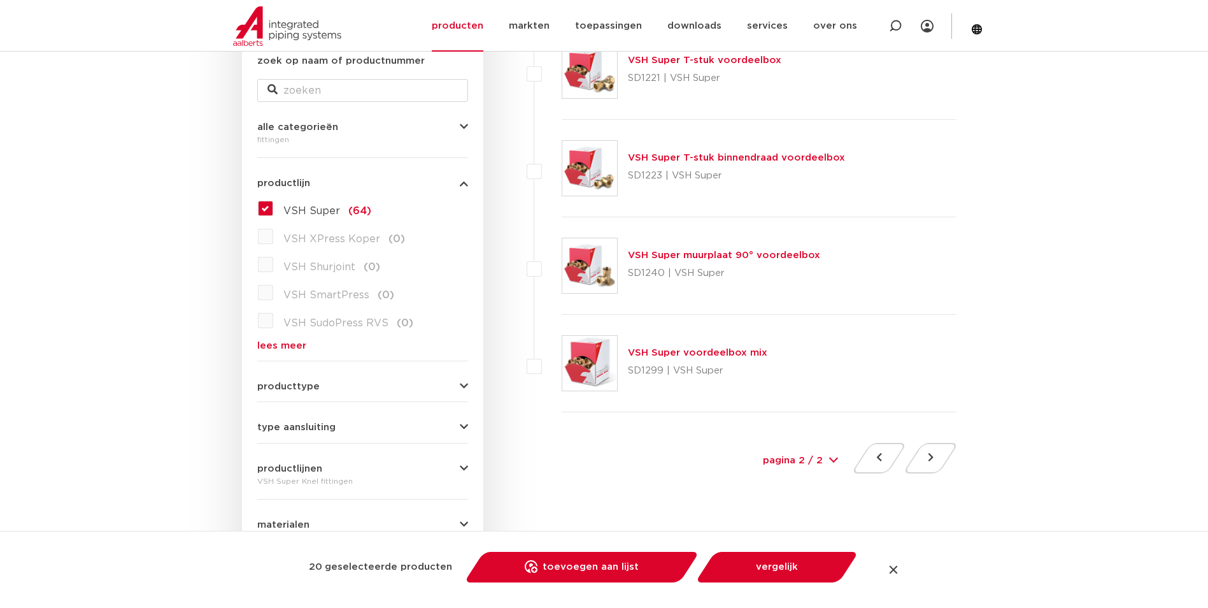
click at [562, 356] on label at bounding box center [562, 356] width 0 height 0
click at [755, 563] on link "vergelijk" at bounding box center [777, 567] width 144 height 31
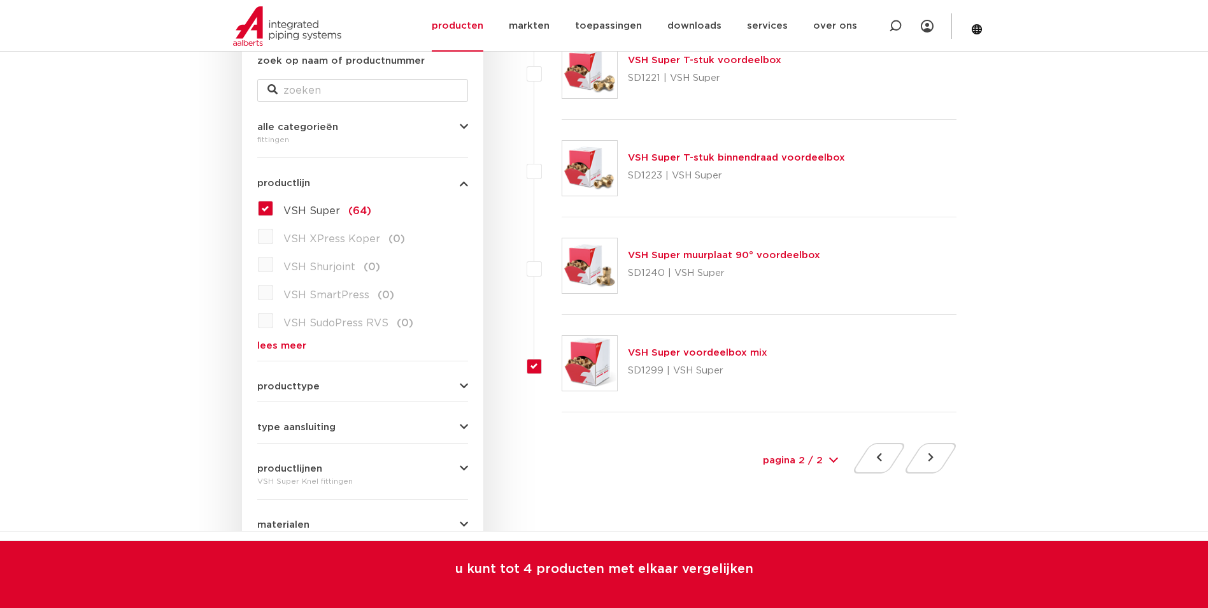
click at [631, 535] on div "21 geselecteerd product geselecteerde producten toevoegen aan lijst opslaan in …" at bounding box center [604, 569] width 1208 height 77
click at [624, 570] on p "u kunt tot 4 producten met elkaar vergelijken" at bounding box center [604, 568] width 298 height 15
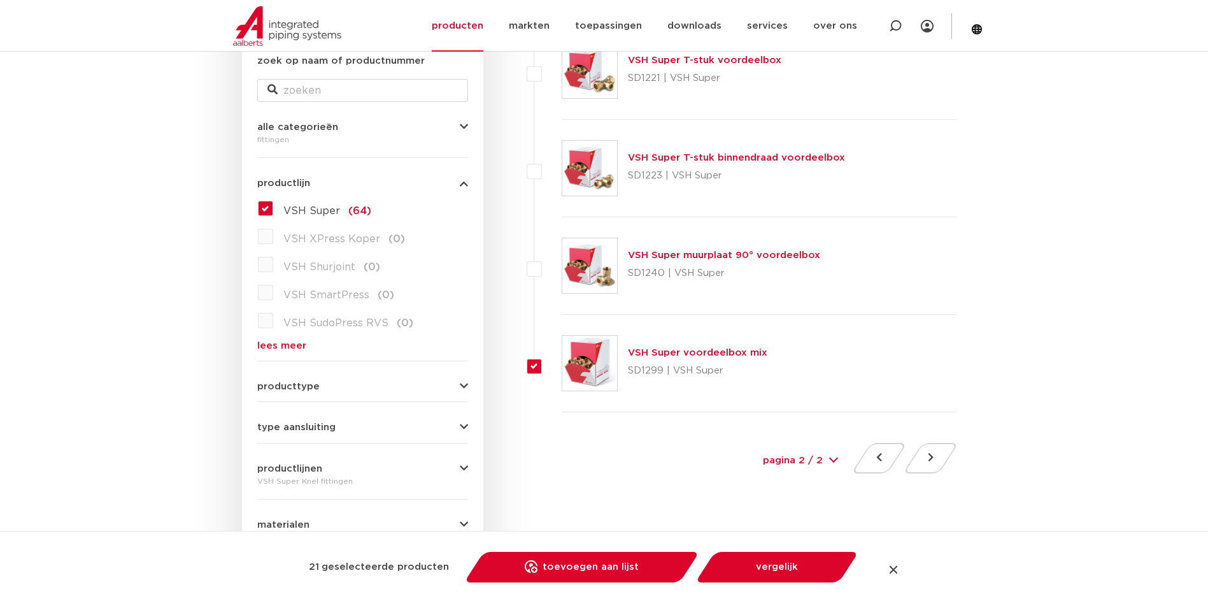
click at [888, 563] on div at bounding box center [893, 569] width 13 height 13
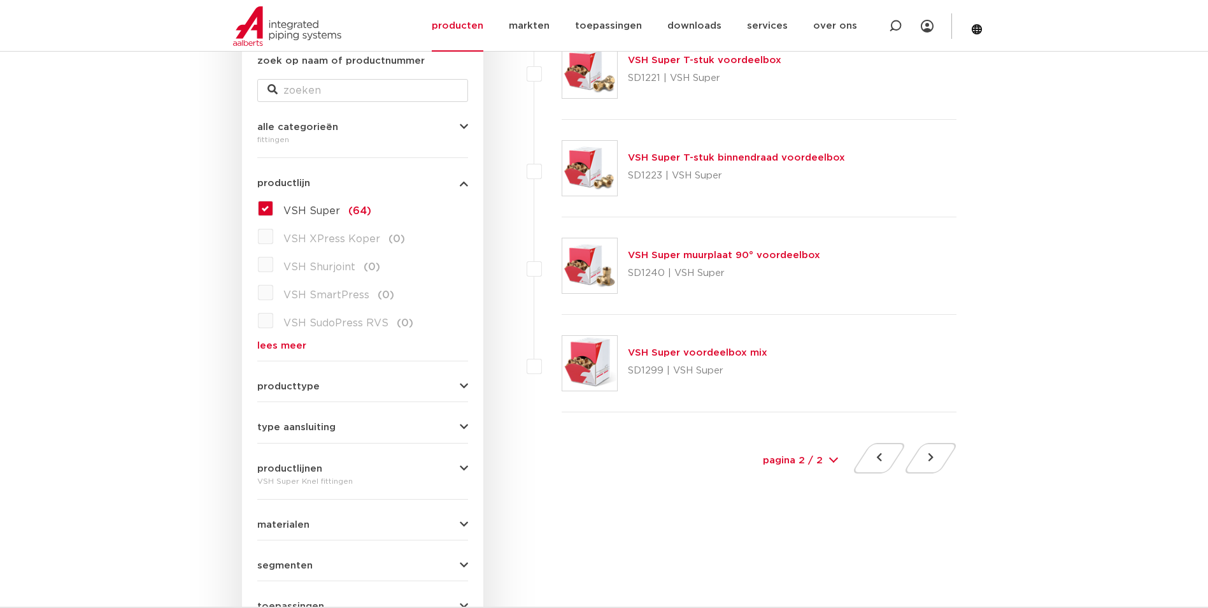
click at [562, 356] on label at bounding box center [562, 356] width 0 height 0
checkbox input "true"
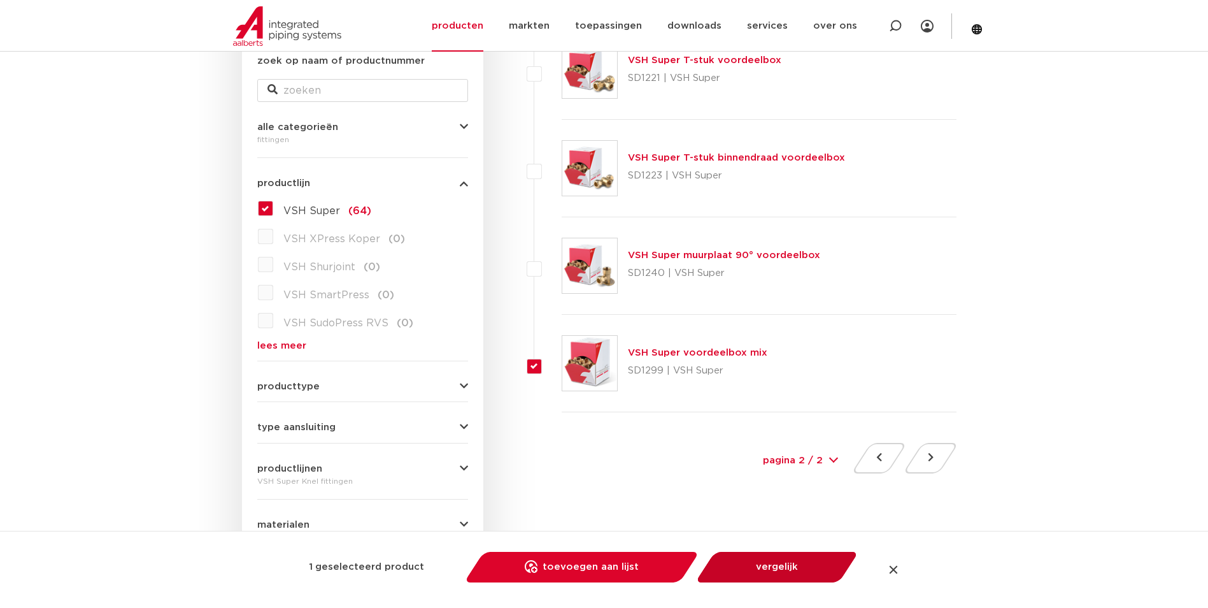
click at [778, 559] on link "vergelijk" at bounding box center [777, 567] width 144 height 31
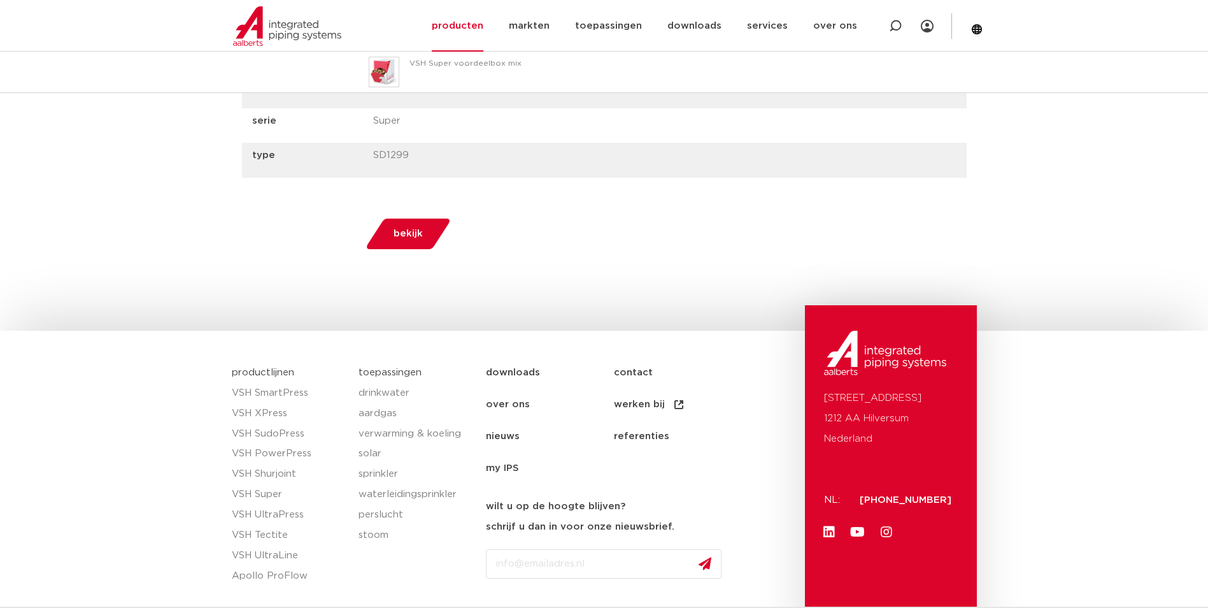
scroll to position [956, 0]
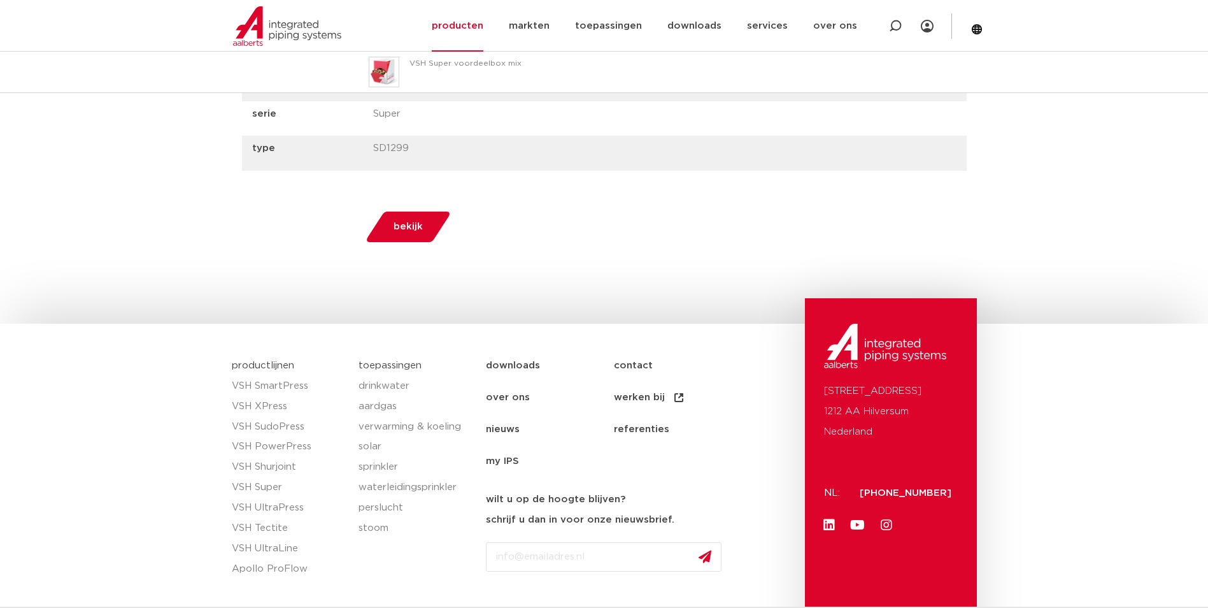
click at [399, 231] on span "bekijk" at bounding box center [408, 227] width 29 height 20
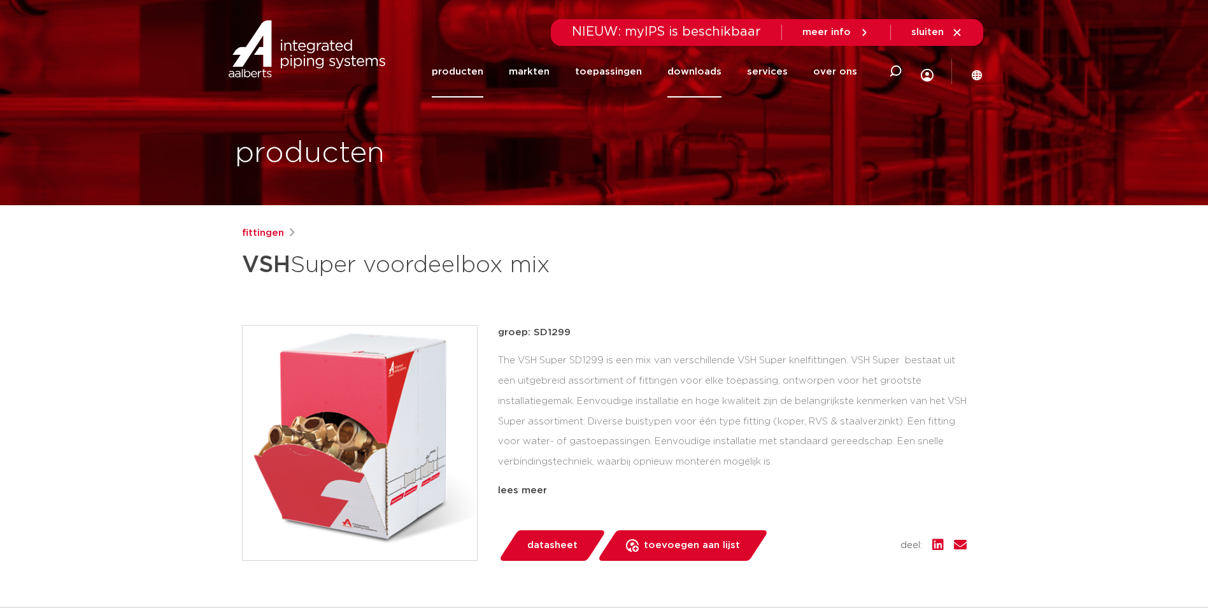
click at [693, 69] on link "downloads" at bounding box center [695, 72] width 54 height 52
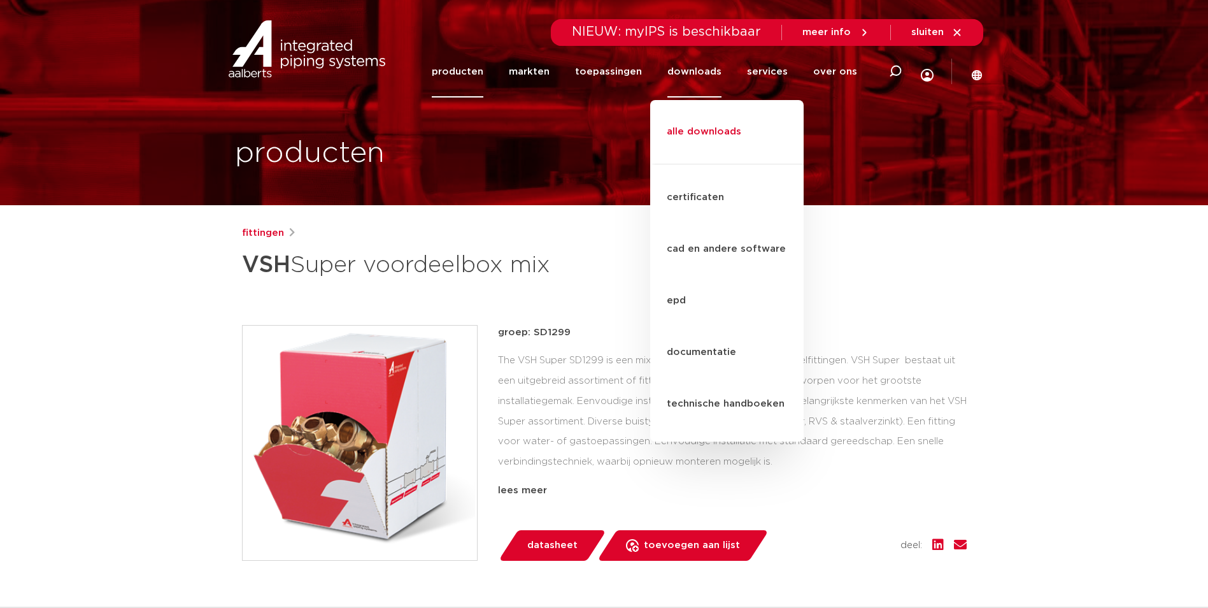
click at [709, 123] on link "alle downloads" at bounding box center [727, 139] width 154 height 52
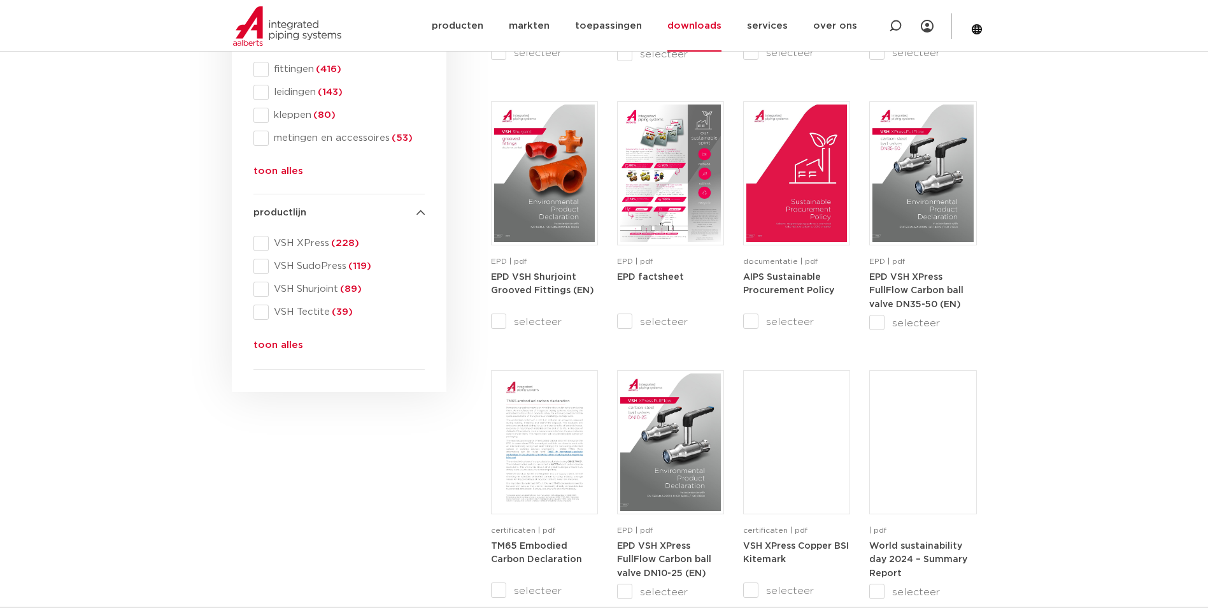
scroll to position [446, 0]
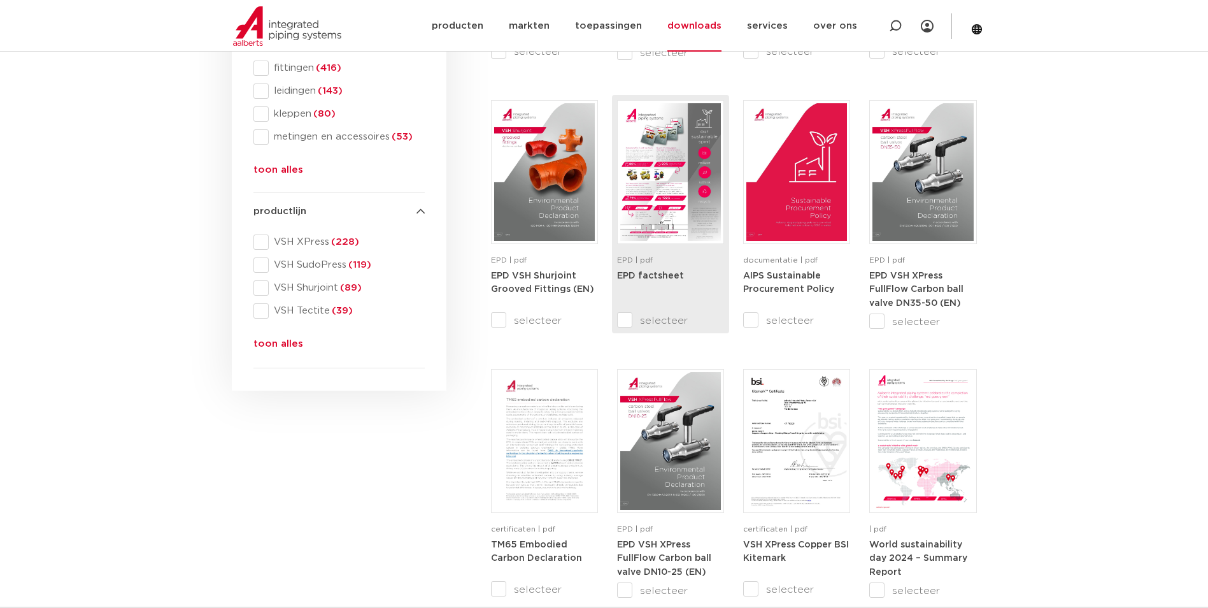
click at [695, 173] on img at bounding box center [670, 172] width 101 height 138
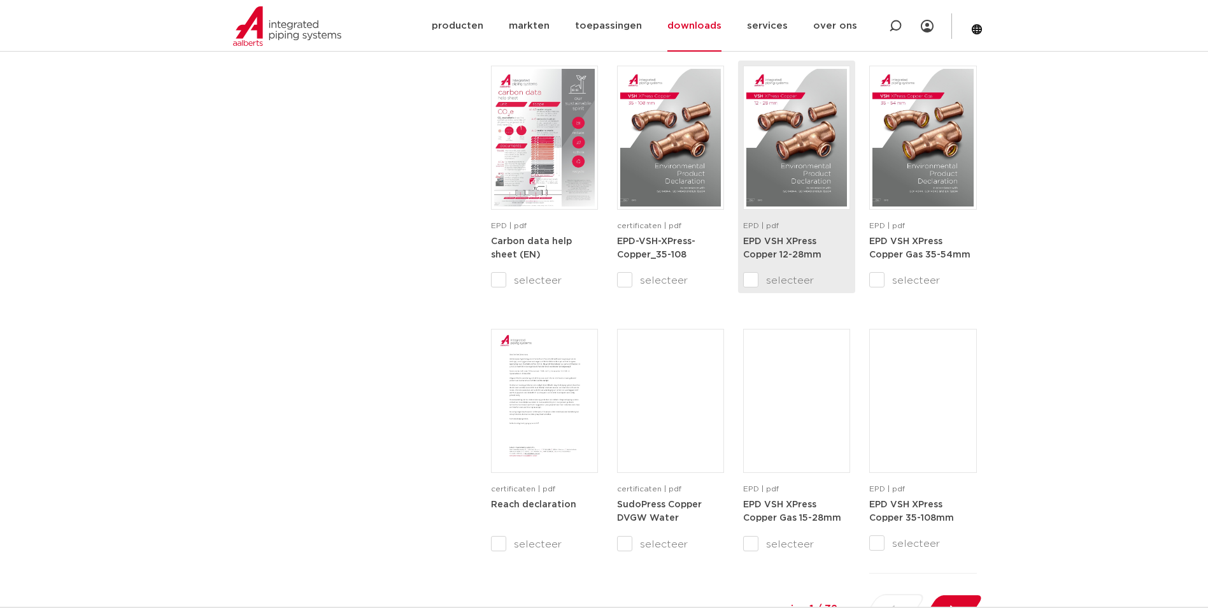
scroll to position [1019, 0]
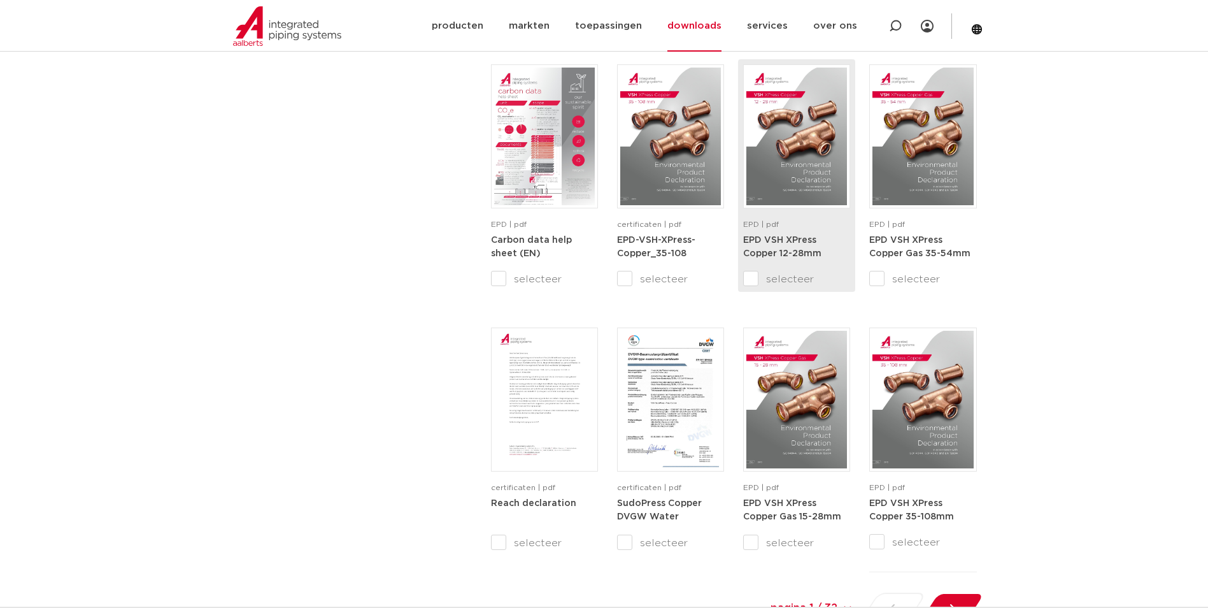
click at [752, 270] on div "EPD VSH XPress Copper 12-28mm" at bounding box center [796, 252] width 107 height 38
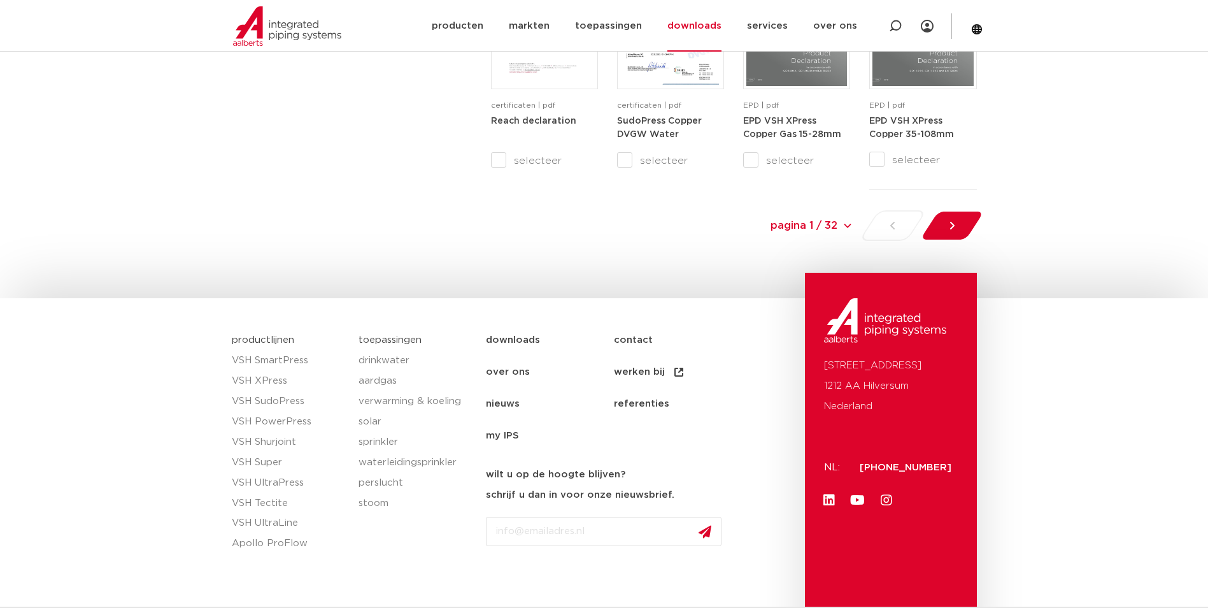
click at [941, 227] on div at bounding box center [951, 225] width 69 height 31
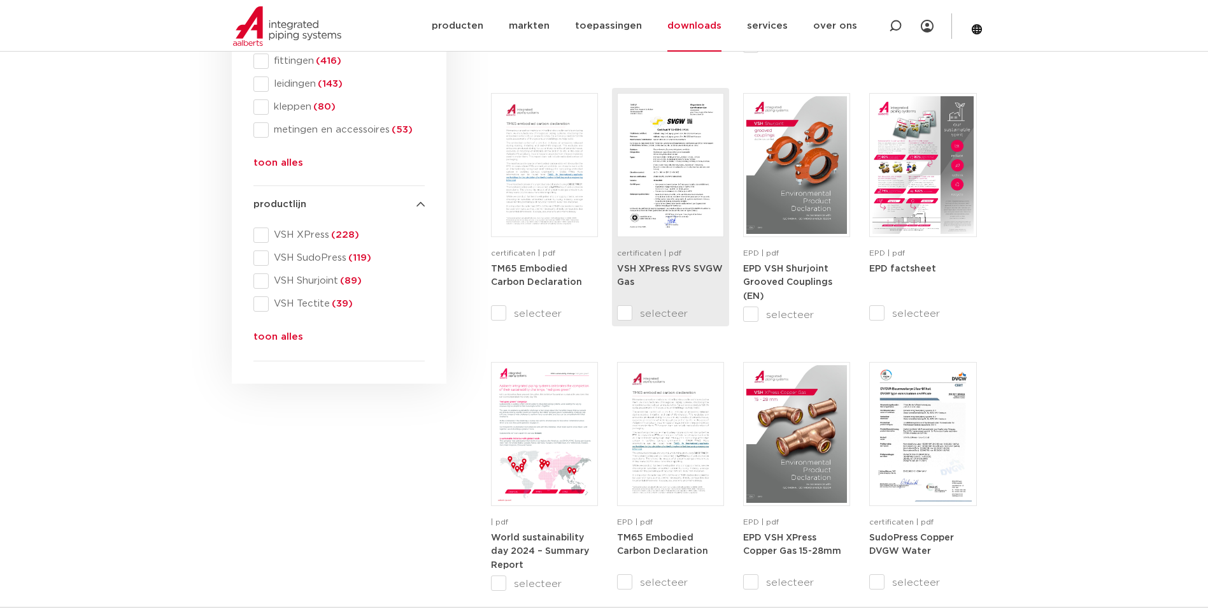
scroll to position [532, 0]
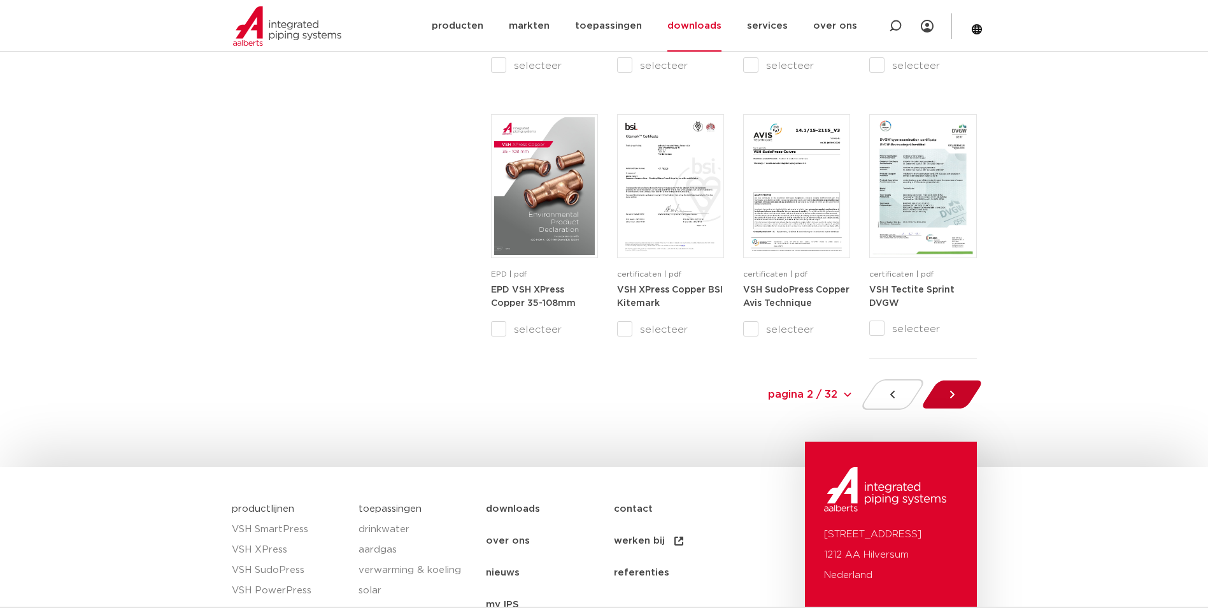
click at [947, 408] on div at bounding box center [951, 394] width 69 height 31
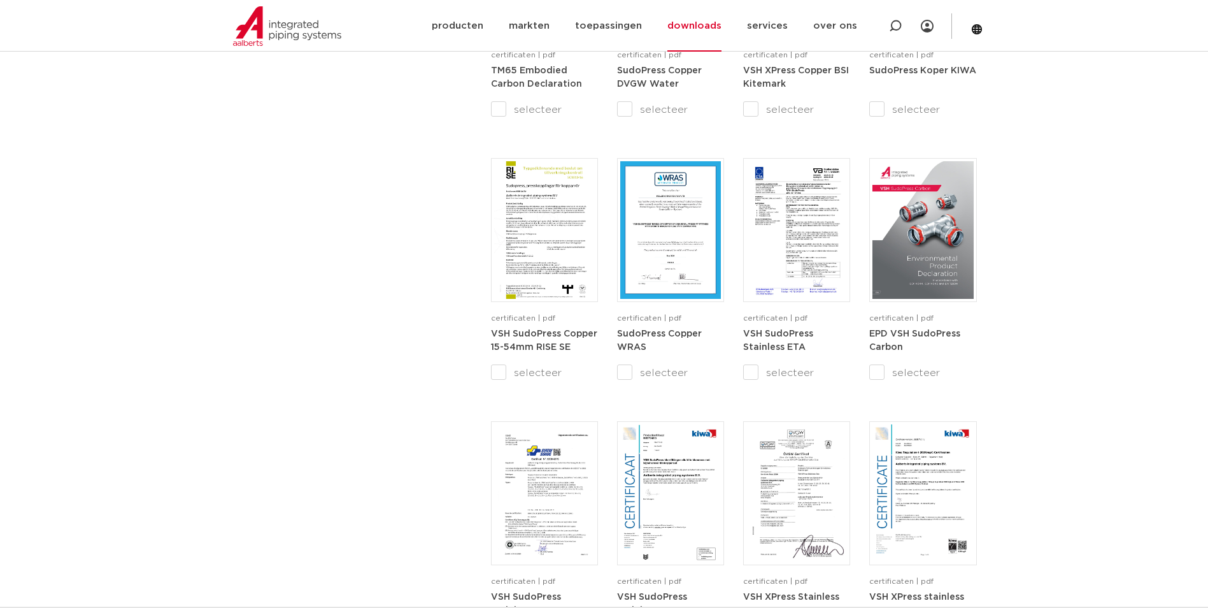
scroll to position [1296, 0]
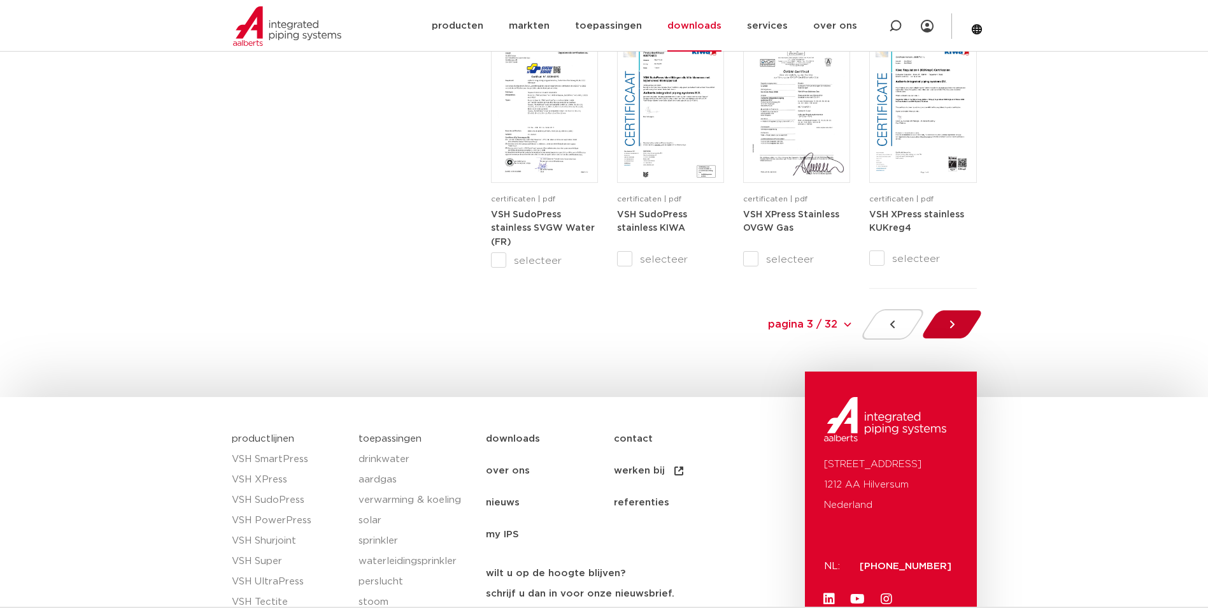
click at [950, 322] on icon at bounding box center [952, 324] width 13 height 13
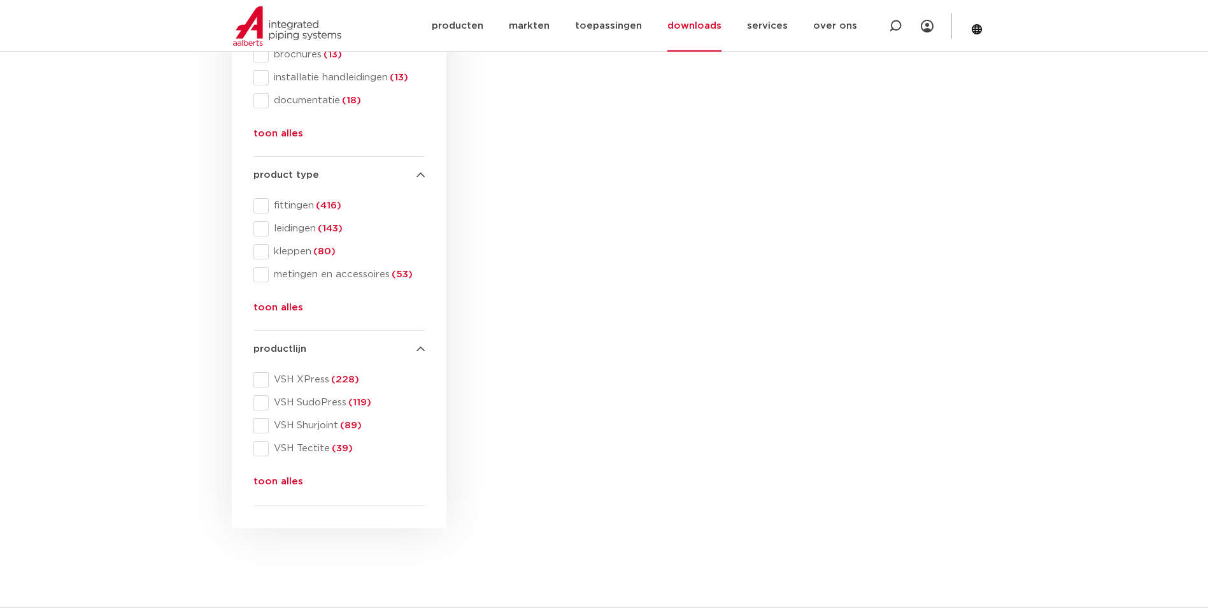
scroll to position [277, 0]
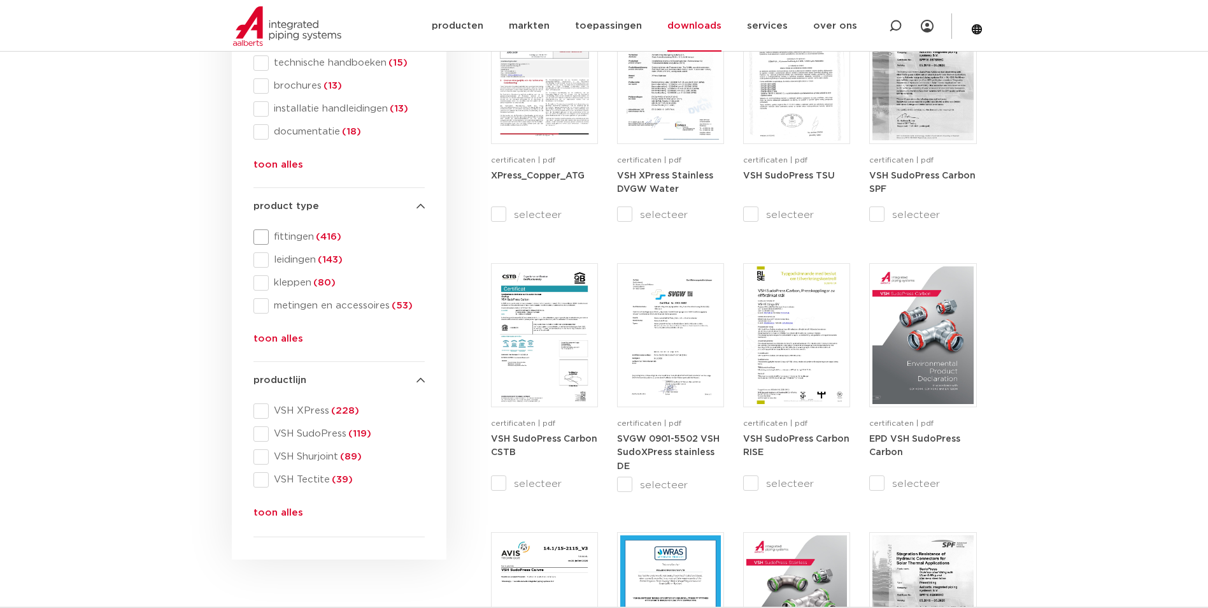
click at [288, 231] on span "fittingen (416)" at bounding box center [347, 237] width 156 height 13
